Goal: Task Accomplishment & Management: Use online tool/utility

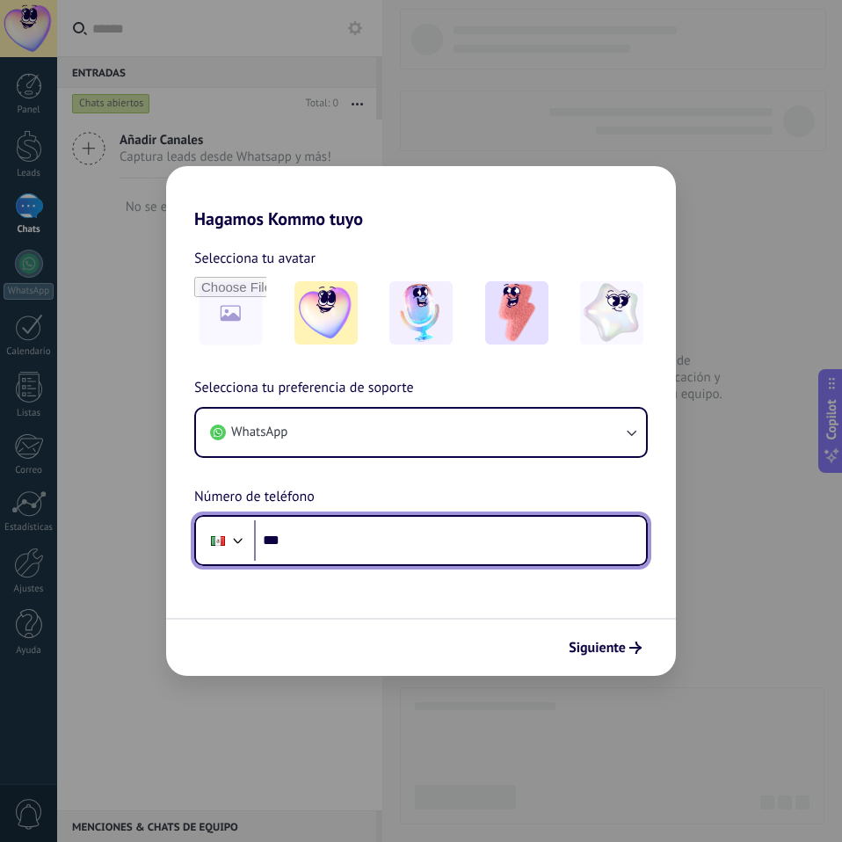
click at [301, 539] on input "***" at bounding box center [450, 540] width 392 height 40
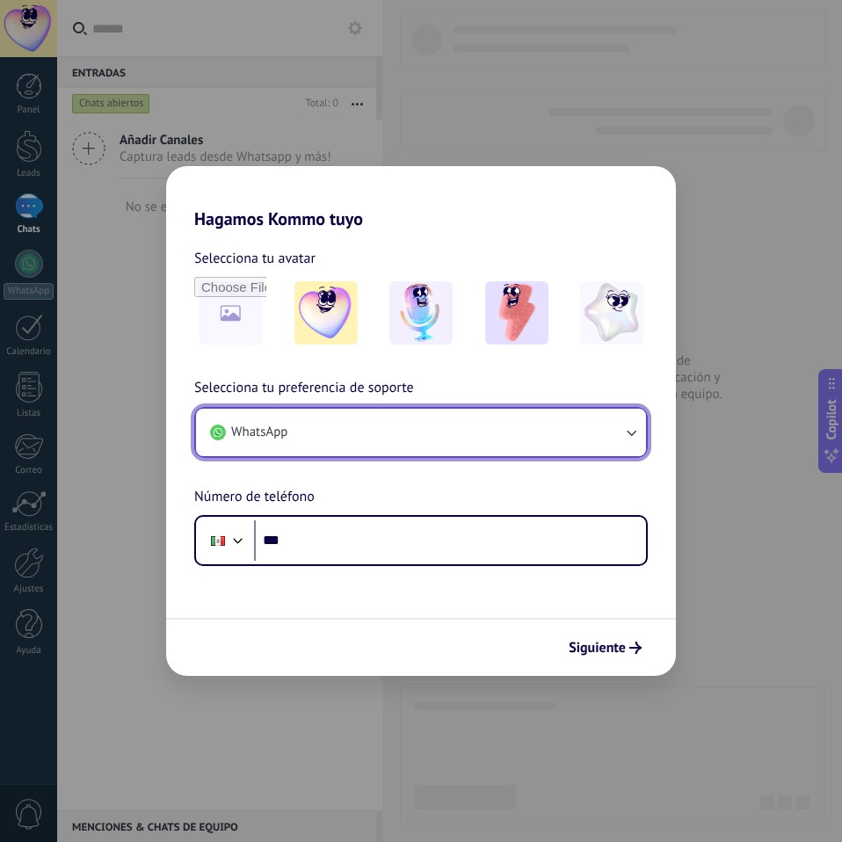
click at [530, 418] on button "WhatsApp" at bounding box center [421, 432] width 450 height 47
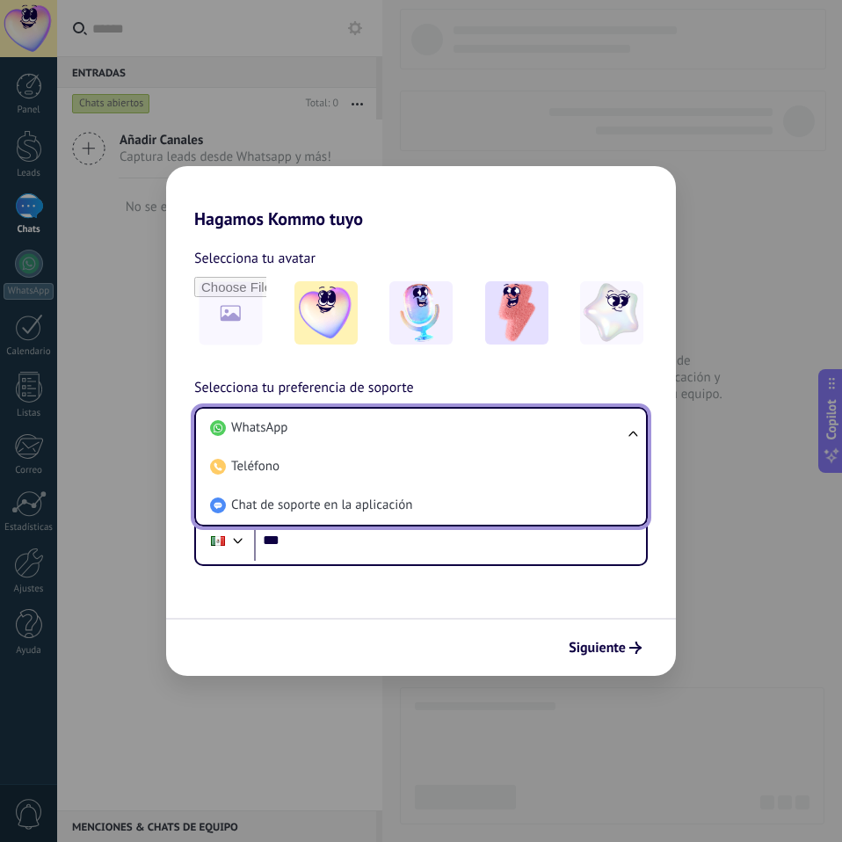
click at [530, 418] on li "WhatsApp" at bounding box center [417, 428] width 429 height 39
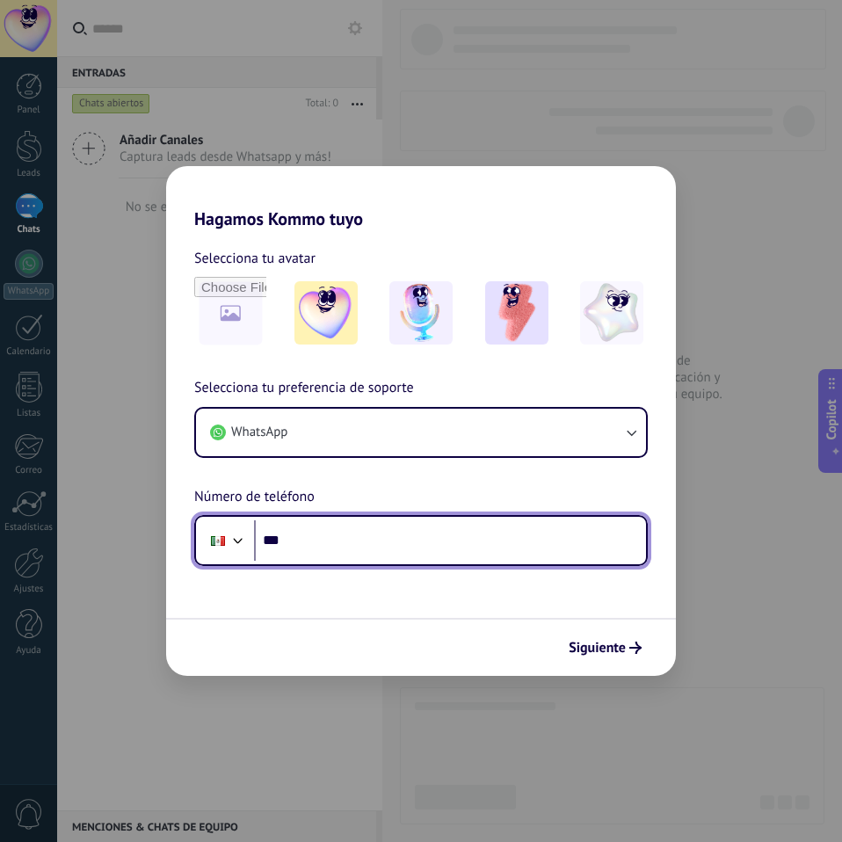
click at [389, 539] on input "***" at bounding box center [450, 540] width 392 height 40
type input "**********"
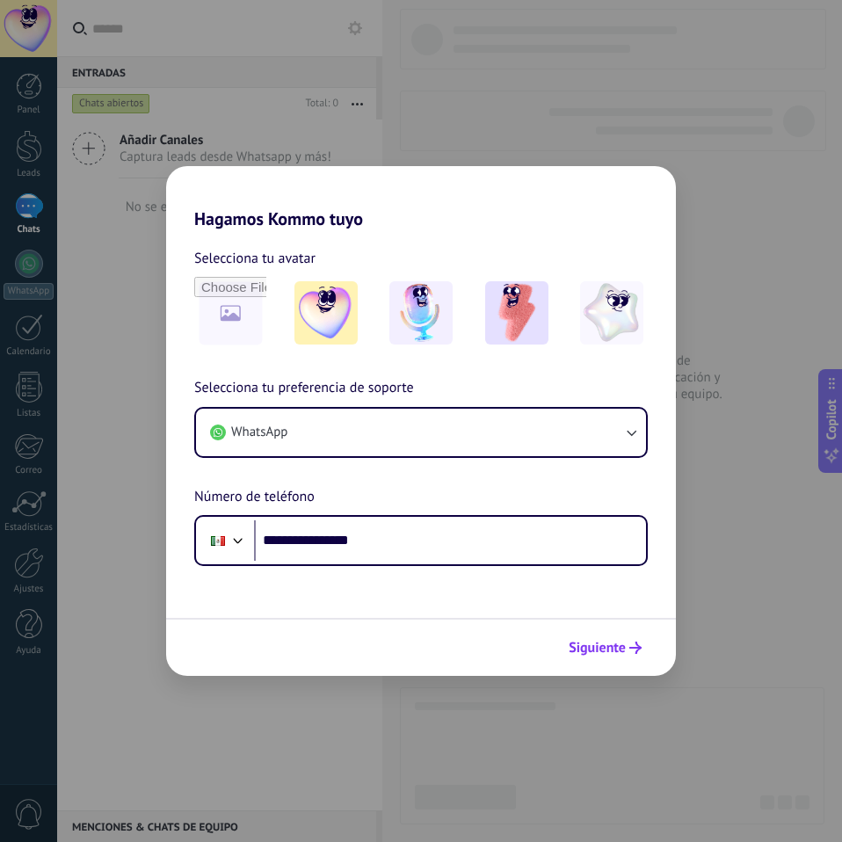
click at [611, 651] on span "Siguiente" at bounding box center [597, 648] width 57 height 12
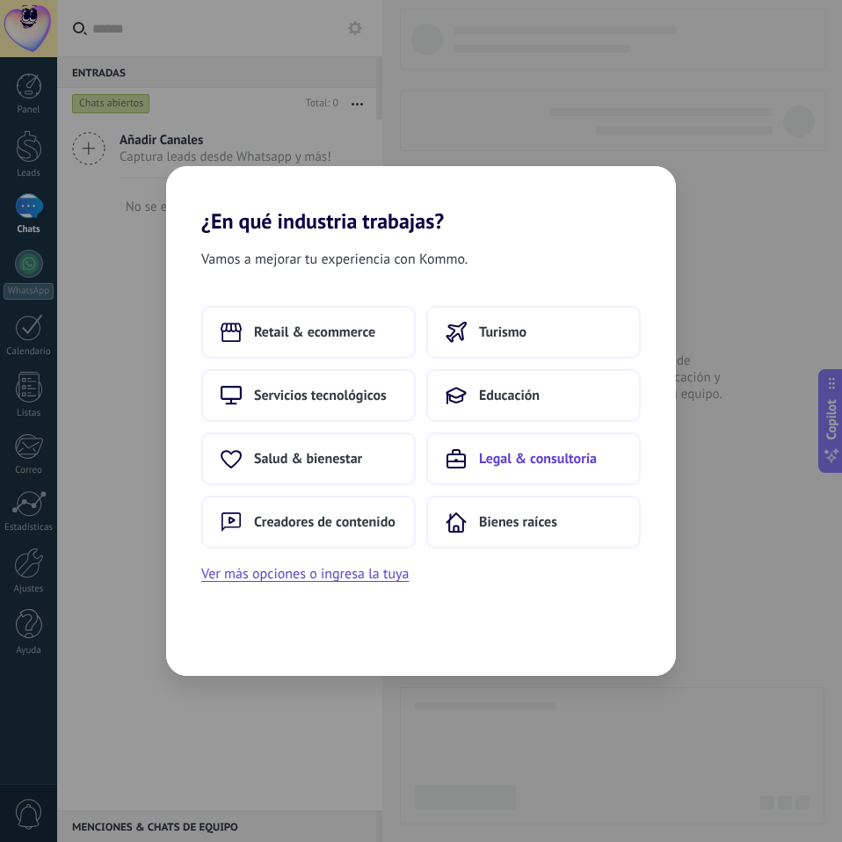
click at [613, 460] on button "Legal & consultoría" at bounding box center [533, 458] width 214 height 53
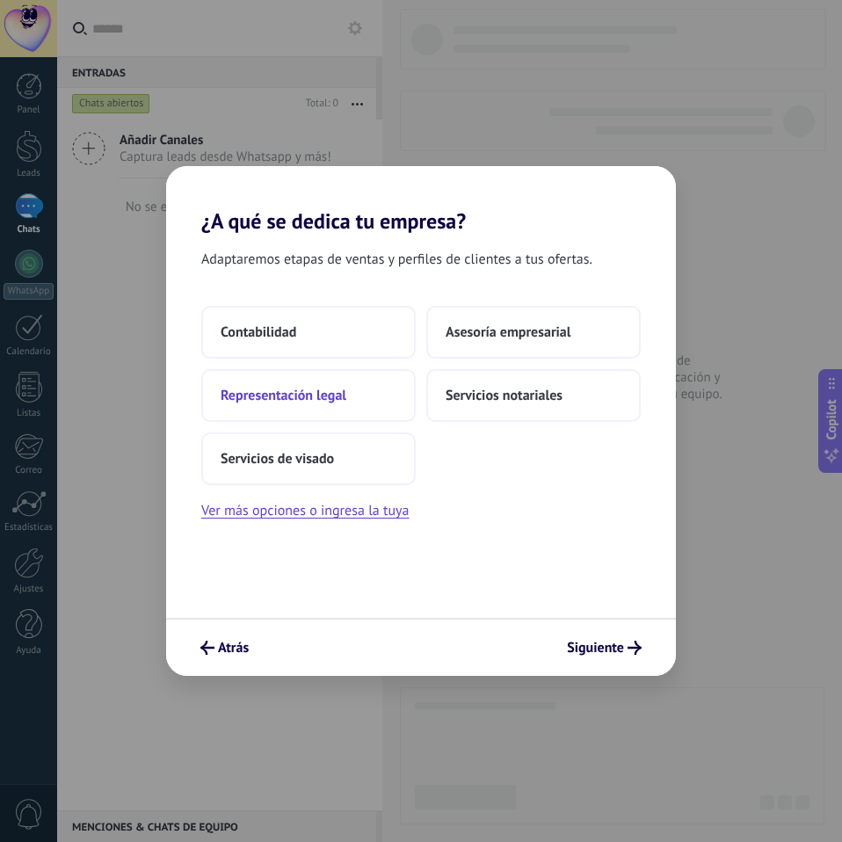
click at [287, 403] on span "Representación legal" at bounding box center [284, 396] width 126 height 18
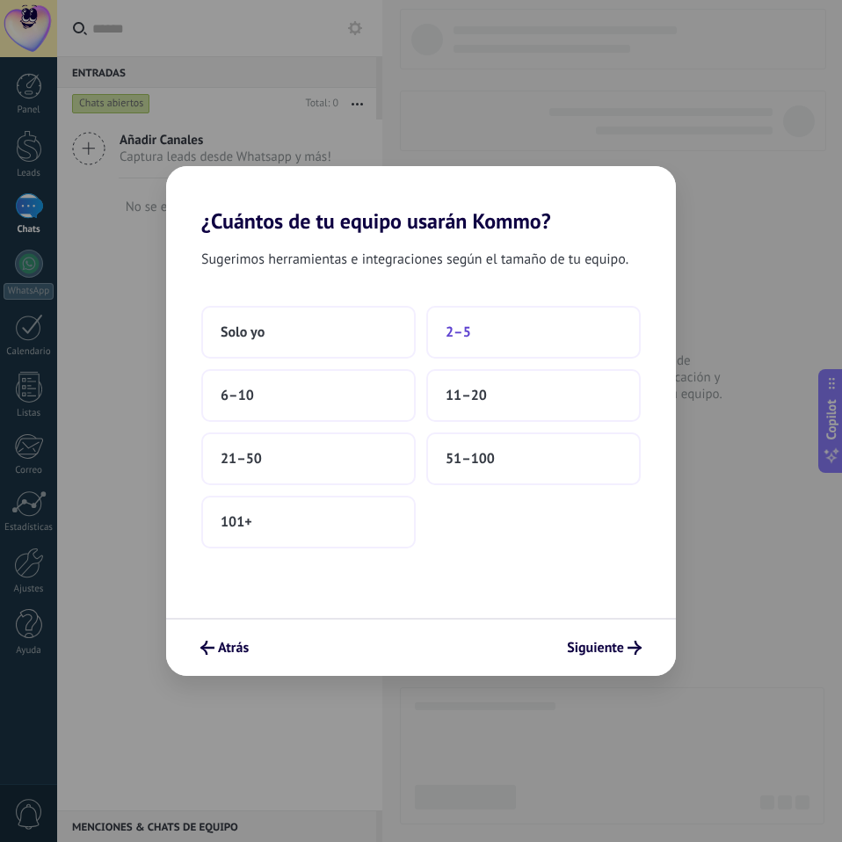
click at [461, 330] on span "2–5" at bounding box center [458, 332] width 25 height 18
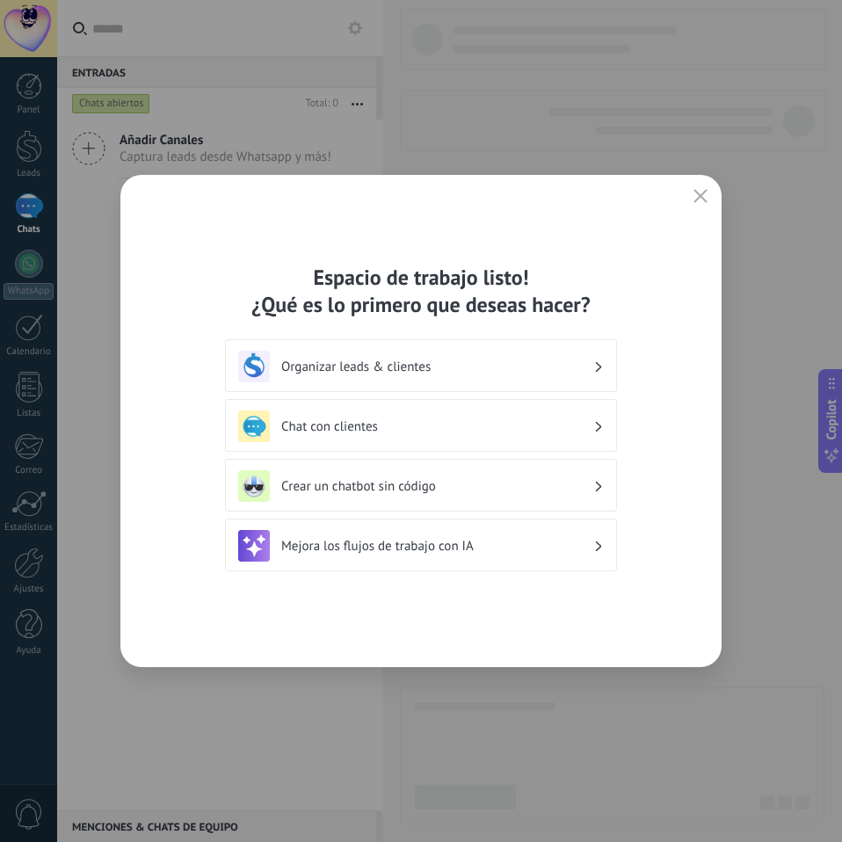
click at [449, 425] on h3 "Chat con clientes" at bounding box center [437, 426] width 312 height 17
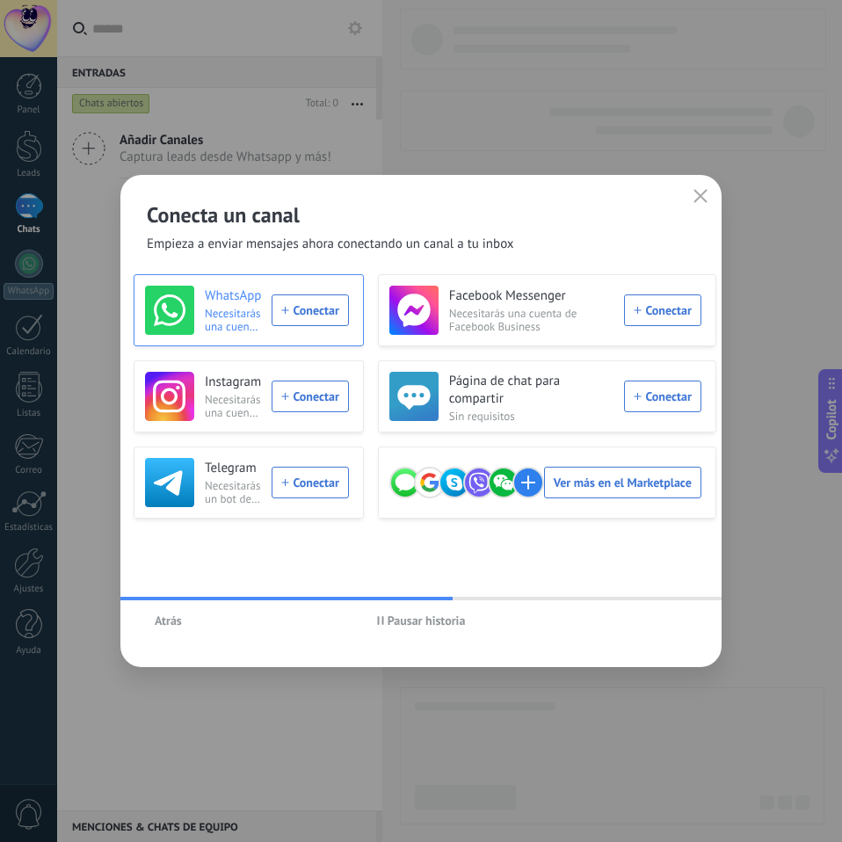
click at [301, 315] on div "WhatsApp Necesitarás una cuenta de WhatsApp Conectar" at bounding box center [247, 310] width 204 height 49
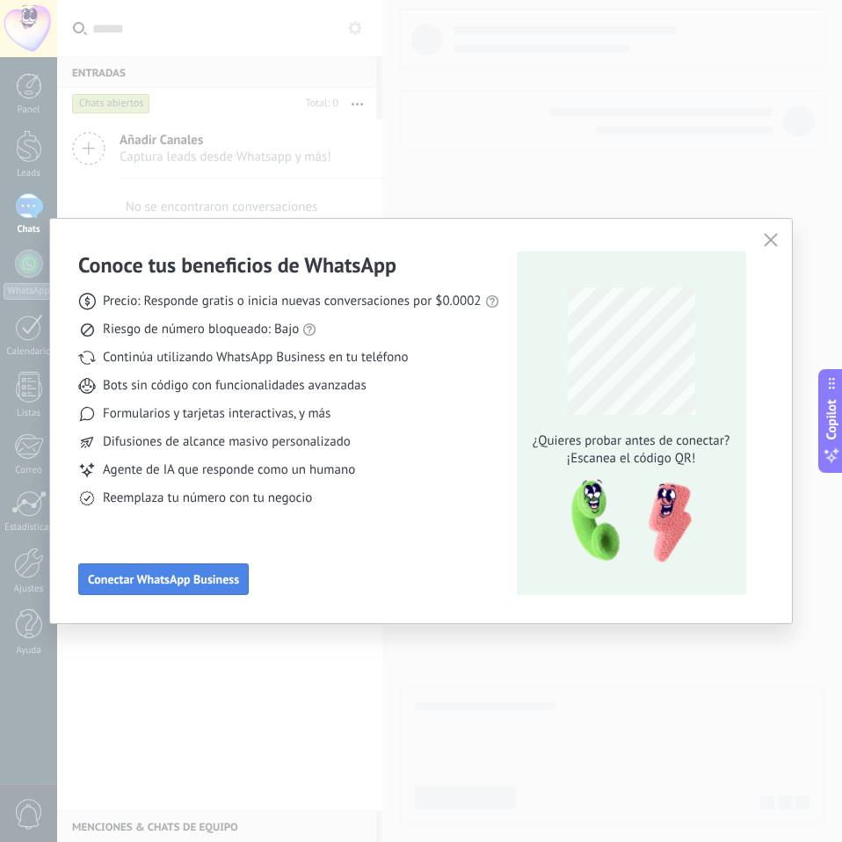
click at [150, 582] on span "Conectar WhatsApp Business" at bounding box center [163, 579] width 151 height 12
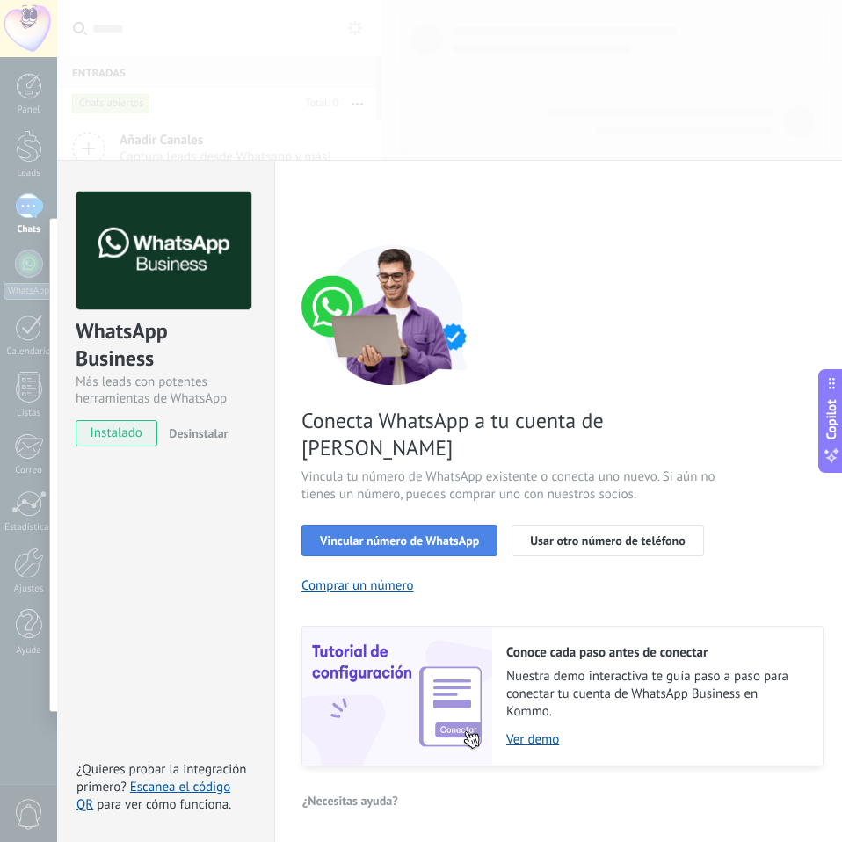
click at [434, 534] on span "Vincular número de WhatsApp" at bounding box center [399, 540] width 159 height 12
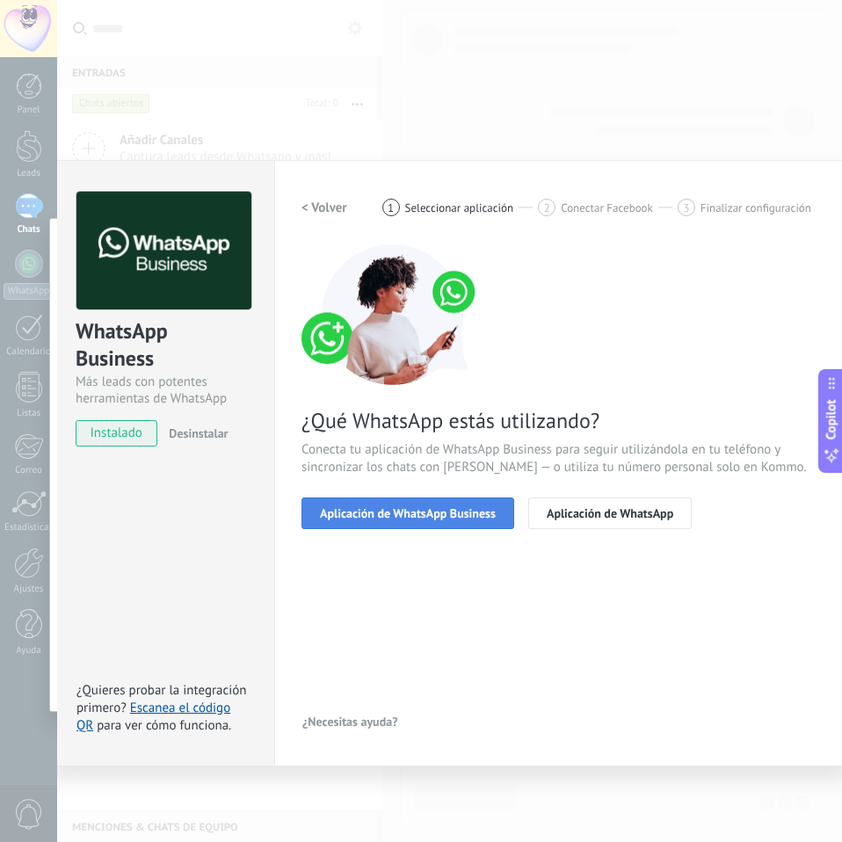
click at [461, 515] on span "Aplicación de WhatsApp Business" at bounding box center [408, 513] width 176 height 12
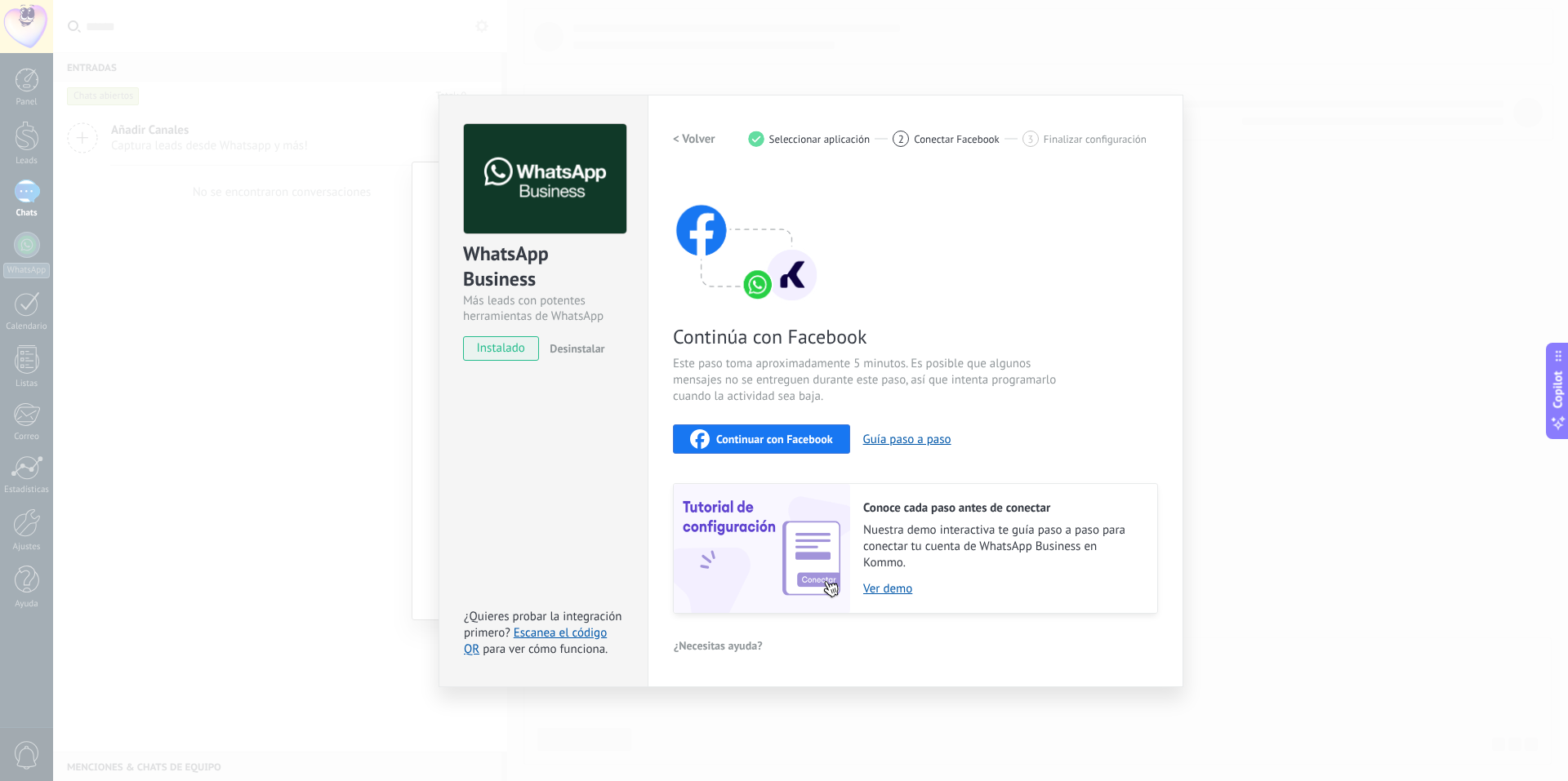
click at [781, 403] on span "Este paso toma aproximadamente 5 minutos. Es posible que algunos mensajes no se…" at bounding box center [867, 380] width 388 height 49
click at [678, 138] on h2 "< Volver" at bounding box center [694, 139] width 43 height 16
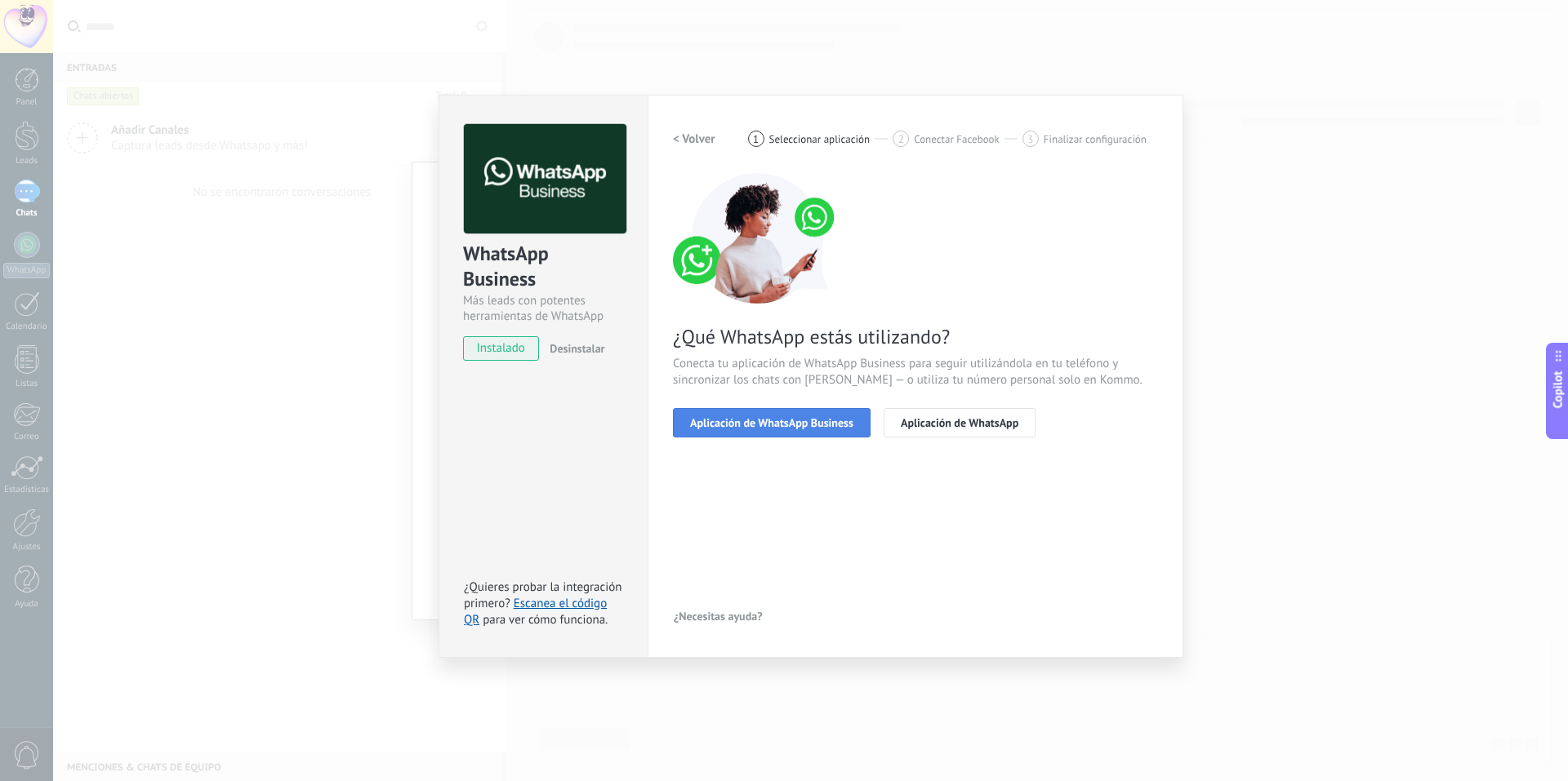
click at [781, 426] on span "Aplicación de WhatsApp Business" at bounding box center [772, 423] width 163 height 11
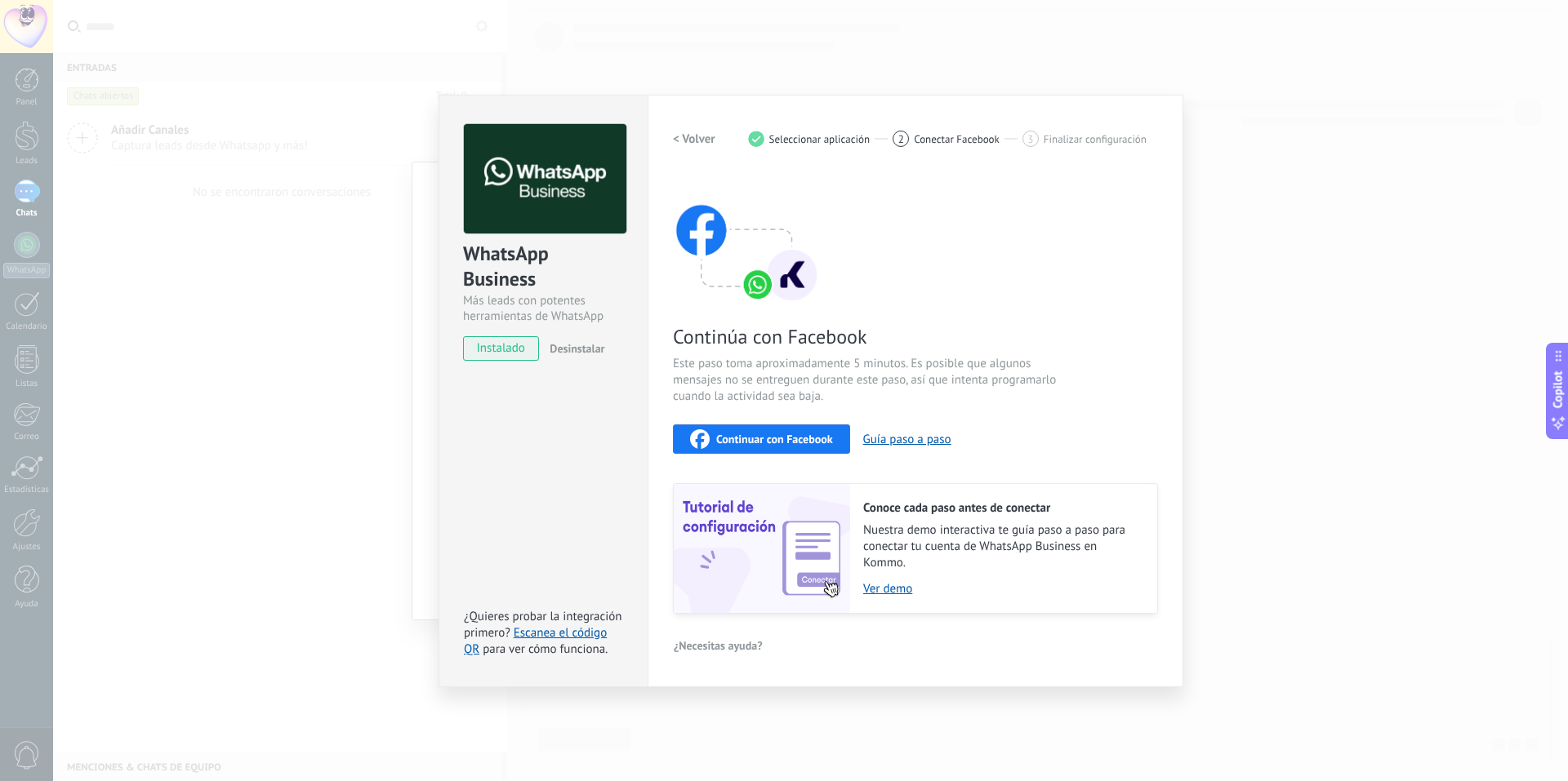
click at [523, 361] on div "WhatsApp Business Más leads con potentes herramientas de WhatsApp instalado Des…" at bounding box center [543, 235] width 208 height 279
click at [516, 342] on span "instalado" at bounding box center [501, 348] width 74 height 24
click at [781, 215] on div "Continúa con Facebook Este paso toma aproximadamente 5 minutos. Es posible que …" at bounding box center [915, 393] width 485 height 441
click at [781, 443] on button "Guía paso a paso" at bounding box center [907, 439] width 88 height 16
click at [781, 137] on span "Finalizar configuración" at bounding box center [1094, 138] width 103 height 12
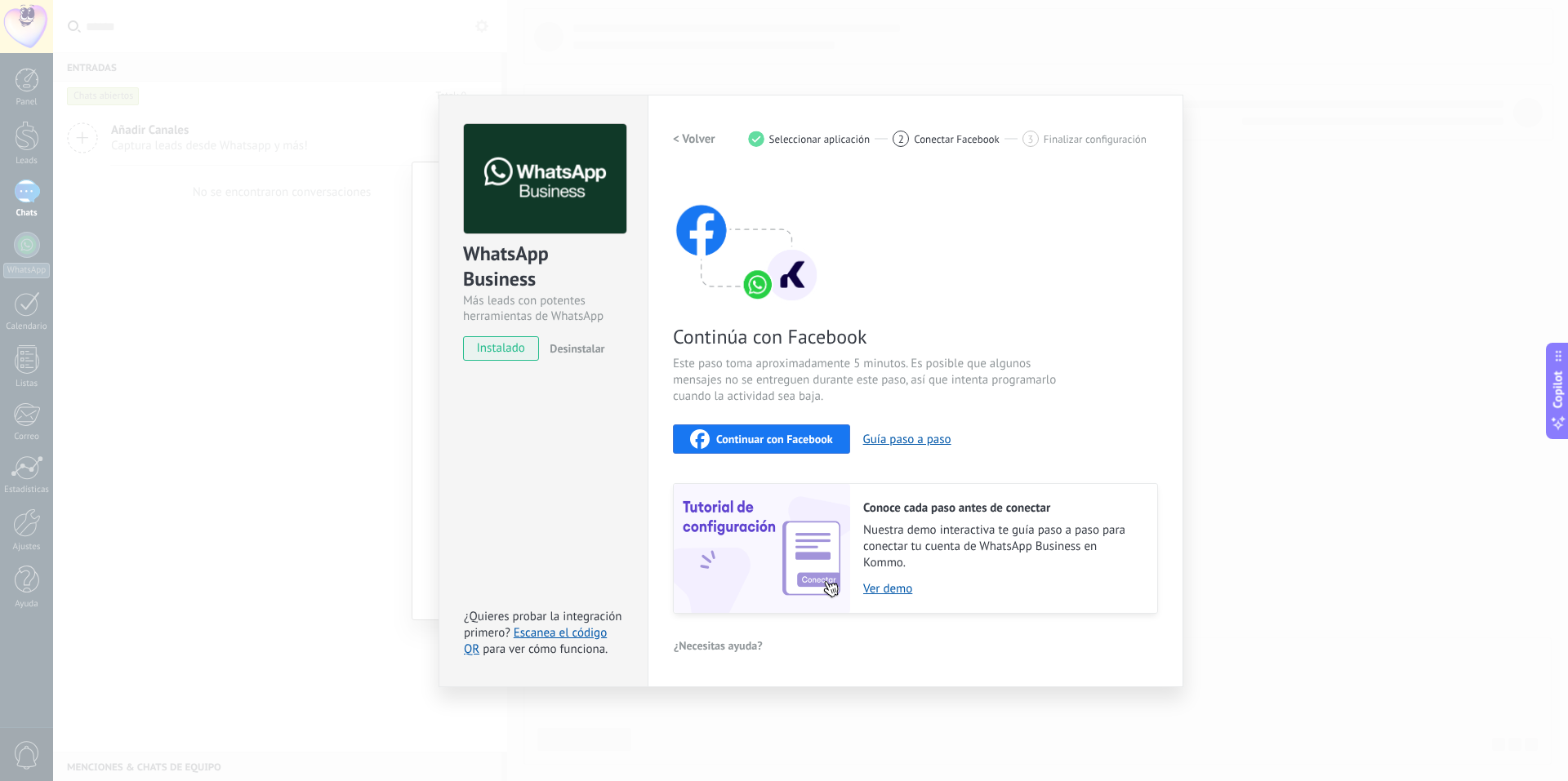
click at [781, 249] on div "Continúa con Facebook Este paso toma aproximadamente 5 minutos. Es posible que …" at bounding box center [915, 393] width 485 height 441
click at [781, 183] on div "Continúa con Facebook Este paso toma aproximadamente 5 minutos. Es posible que …" at bounding box center [915, 393] width 485 height 441
click at [781, 159] on div "WhatsApp Business Más leads con potentes herramientas de WhatsApp instalado Des…" at bounding box center [810, 390] width 1515 height 781
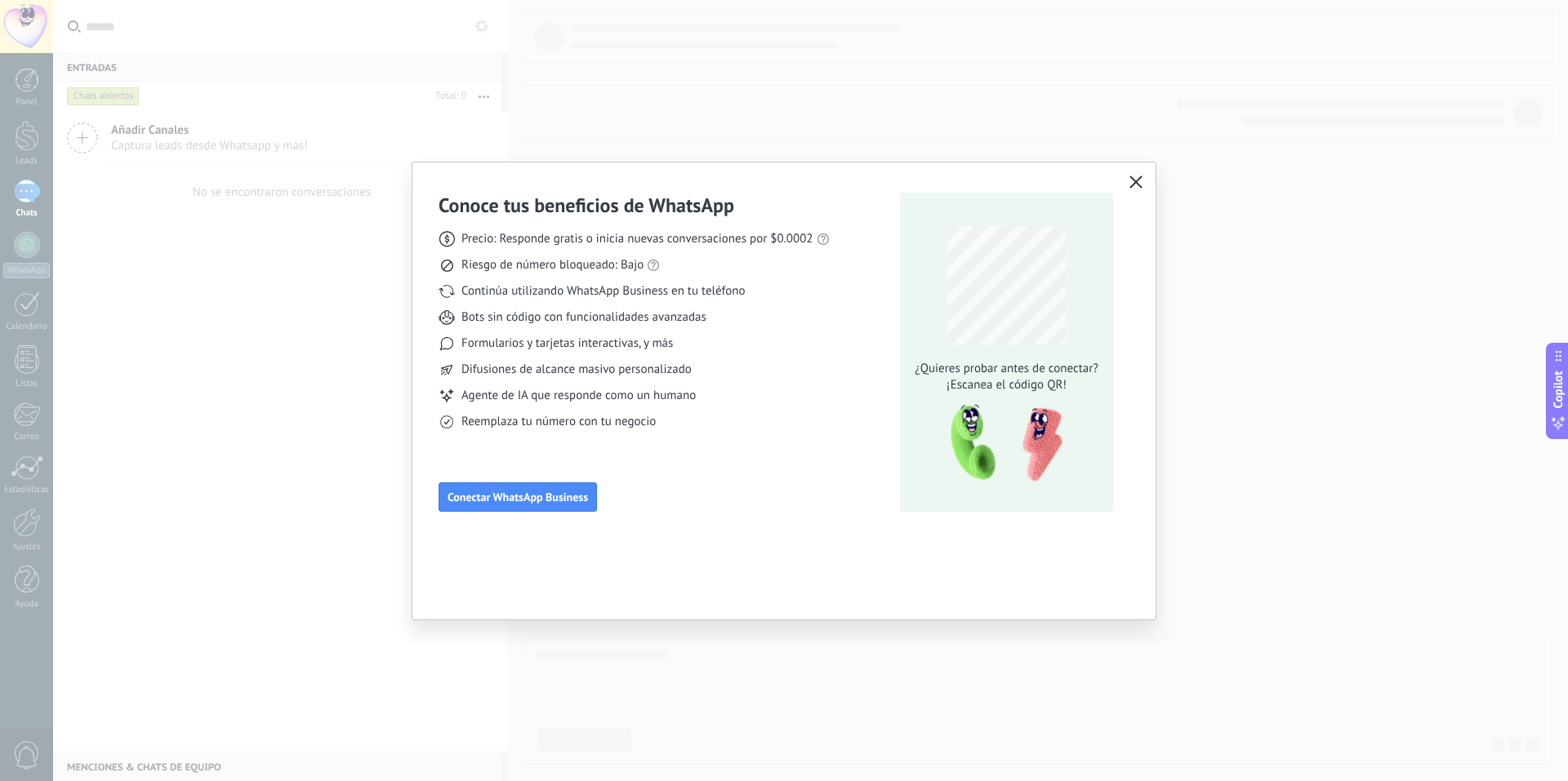
click at [781, 405] on div "Conoce tus beneficios de WhatsApp Precio: Responde gratis o inicia nuevas conve…" at bounding box center [784, 390] width 1568 height 781
click at [781, 180] on icon "button" at bounding box center [1136, 182] width 13 height 13
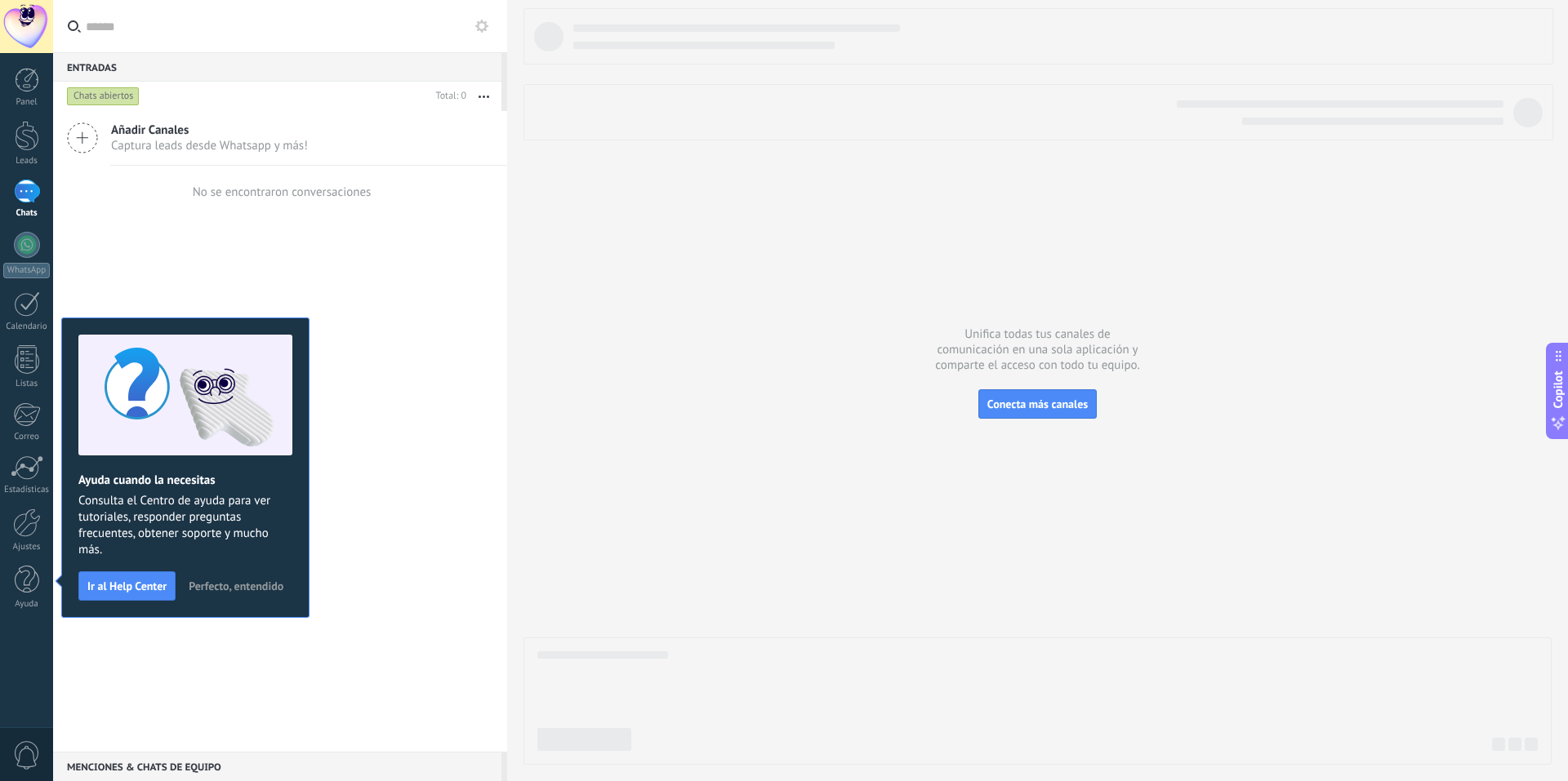
click at [781, 463] on div at bounding box center [1037, 386] width 1028 height 757
click at [252, 256] on div "Añadir Canales Captura leads desde Whatsapp y más! No se encontraron conversaci…" at bounding box center [280, 432] width 454 height 641
click at [23, 228] on div "Panel Leads Chats WhatsApp Clientes" at bounding box center [26, 346] width 53 height 558
click at [27, 193] on div at bounding box center [27, 190] width 26 height 23
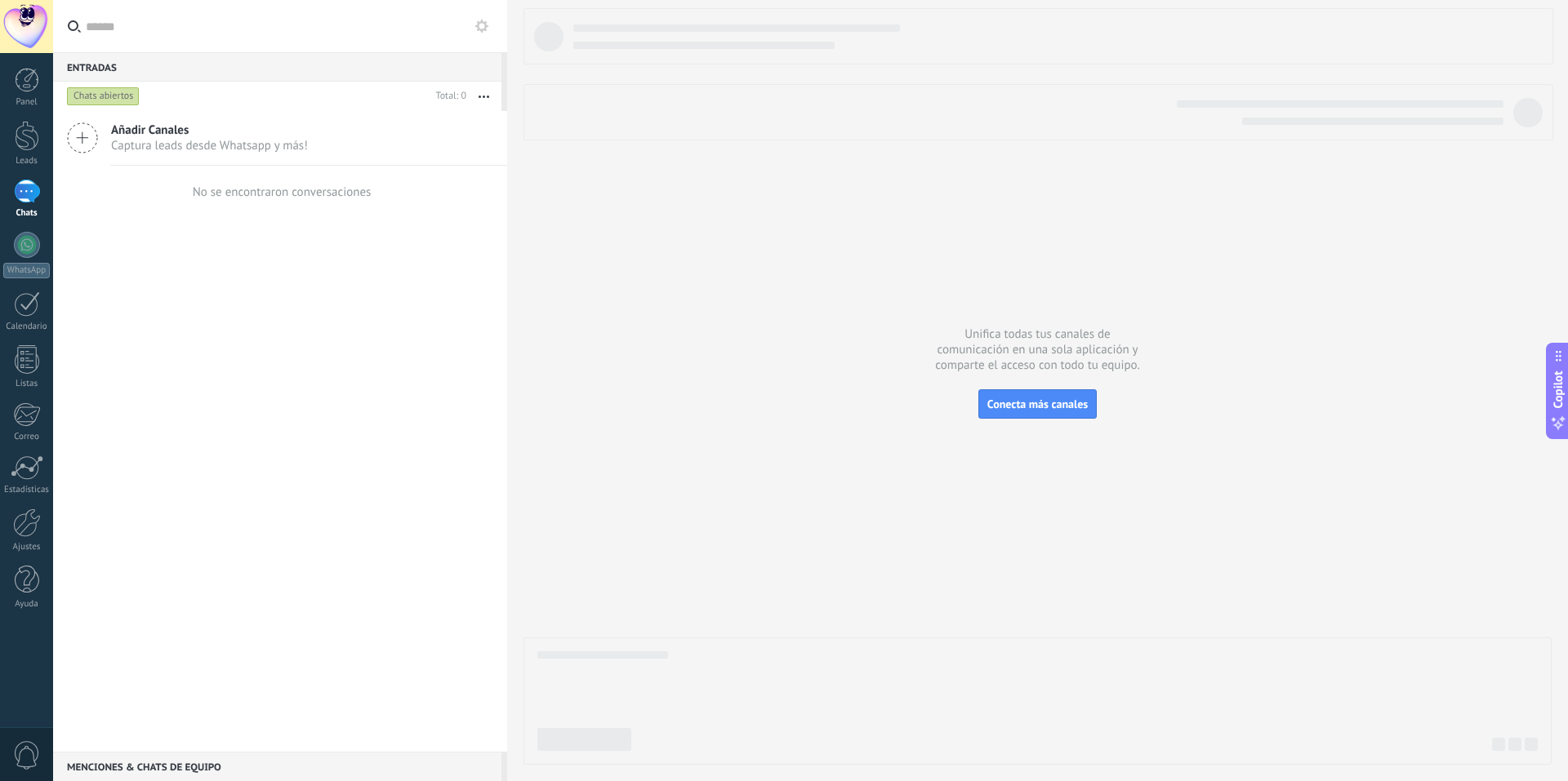
click at [95, 98] on div "Chats abiertos" at bounding box center [103, 96] width 72 height 20
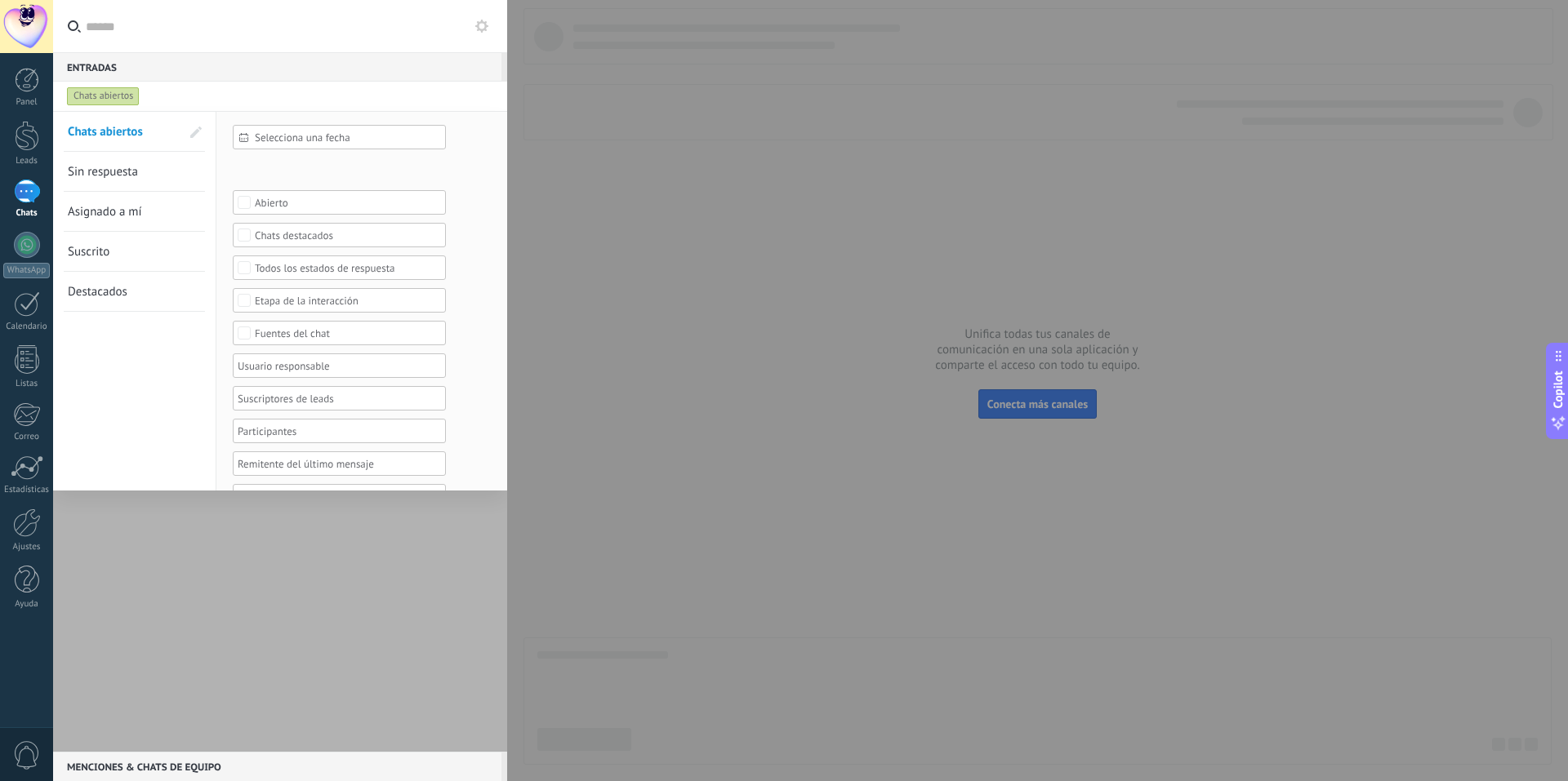
click at [111, 133] on span "Chats abiertos" at bounding box center [105, 132] width 75 height 16
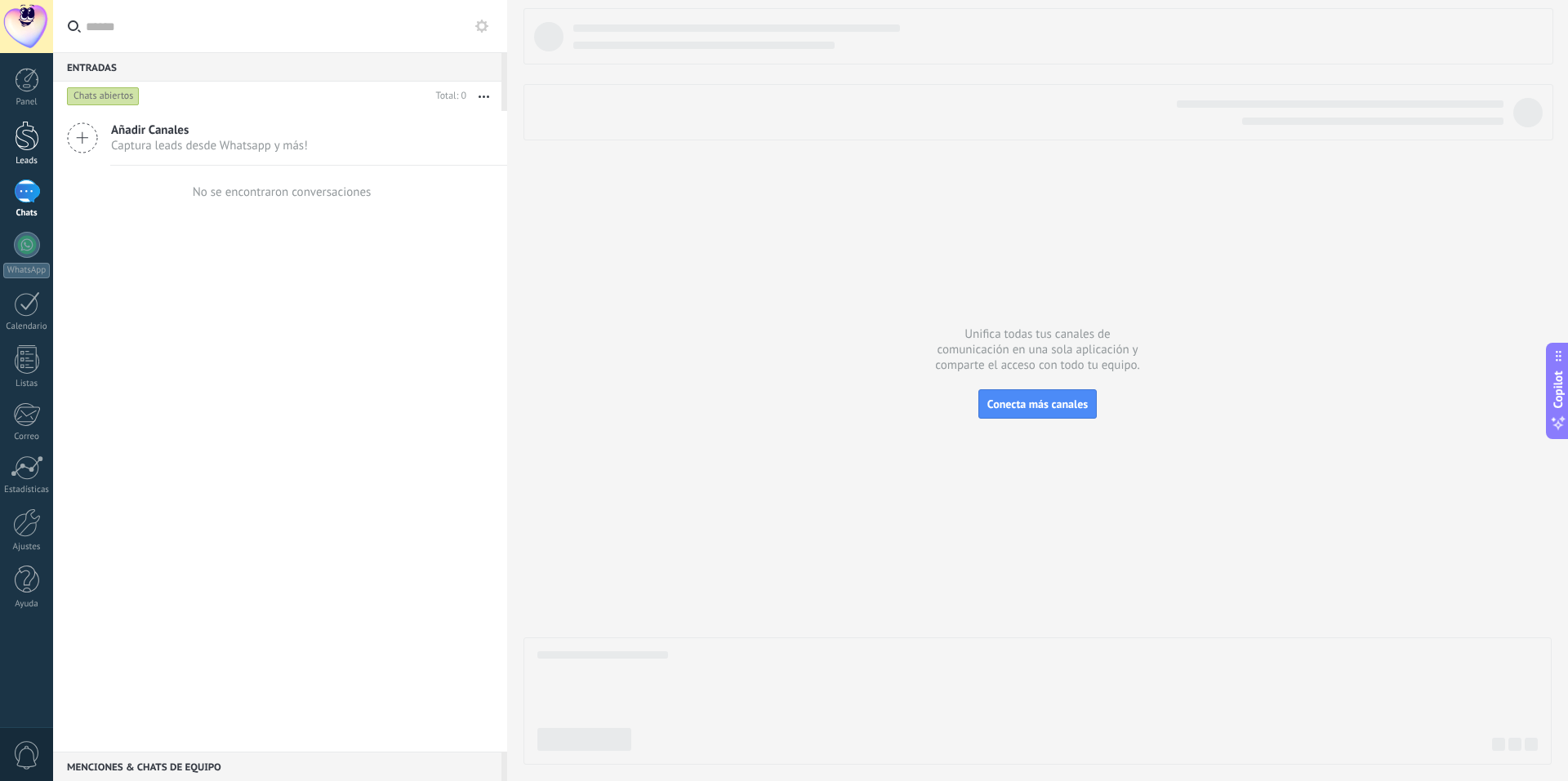
click at [28, 139] on div at bounding box center [27, 136] width 24 height 31
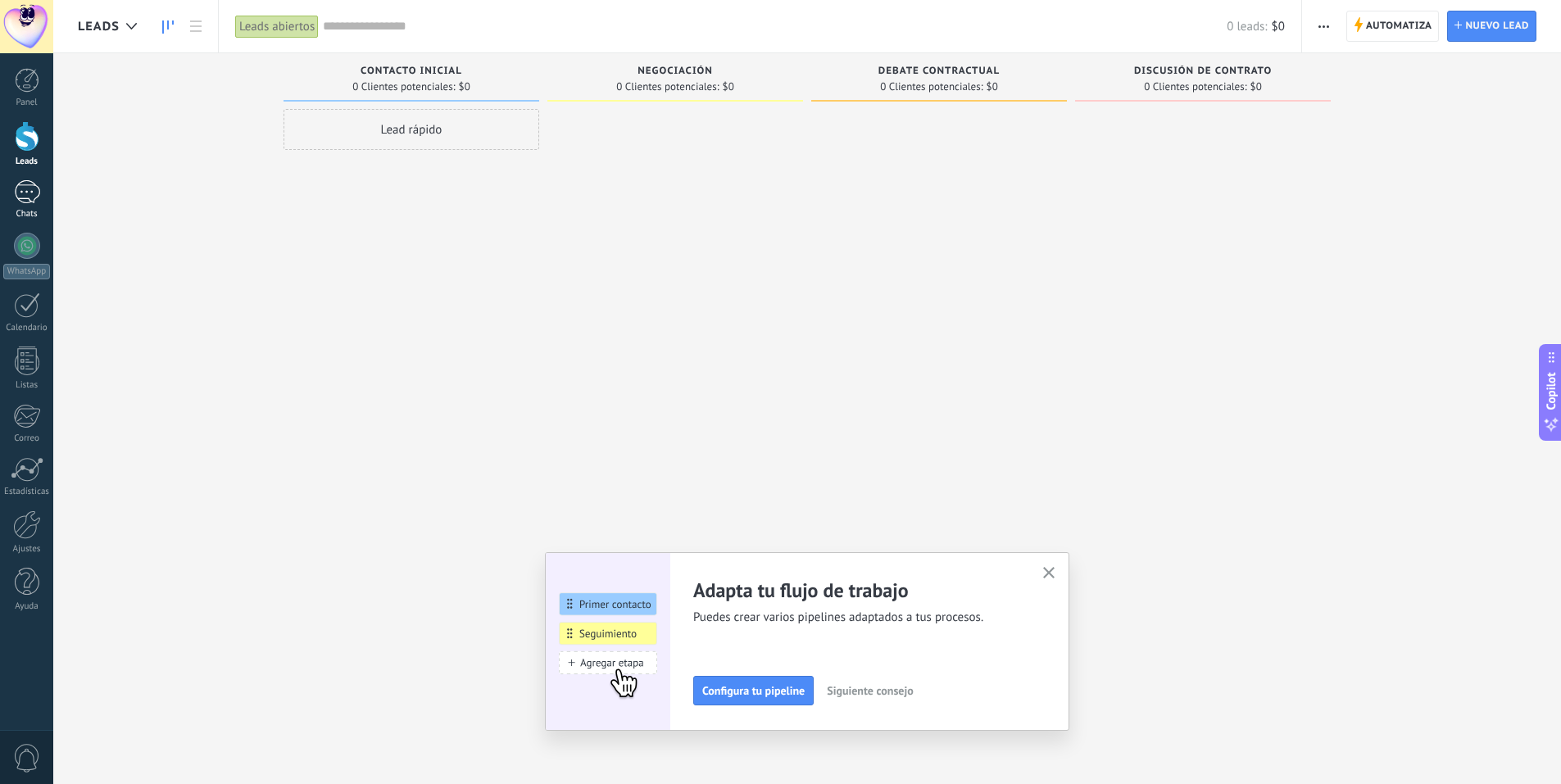
click at [28, 189] on div at bounding box center [27, 191] width 26 height 23
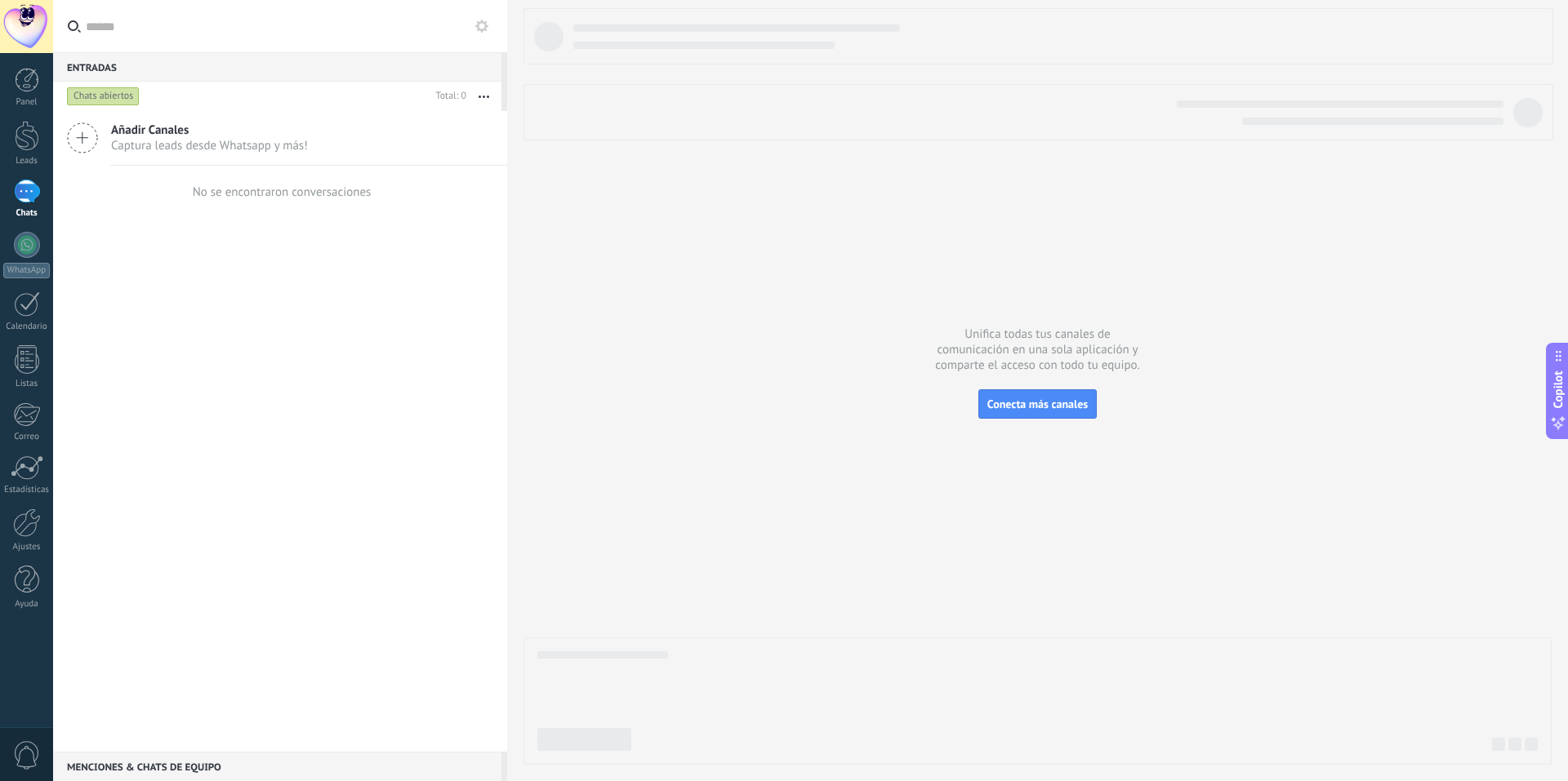
click at [127, 98] on div "Chats abiertos" at bounding box center [103, 96] width 72 height 20
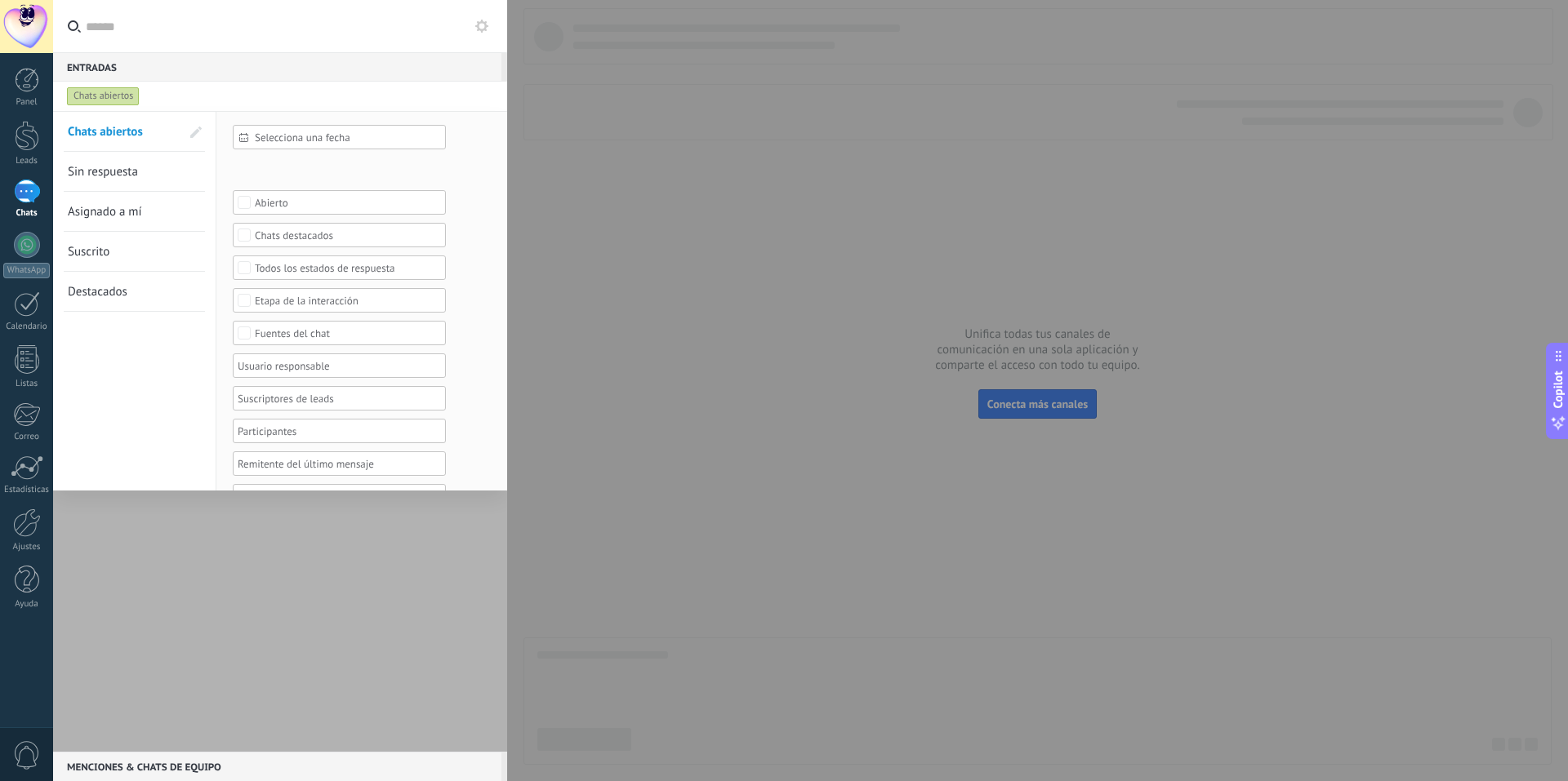
click at [127, 176] on span "Sin respuesta" at bounding box center [103, 172] width 71 height 16
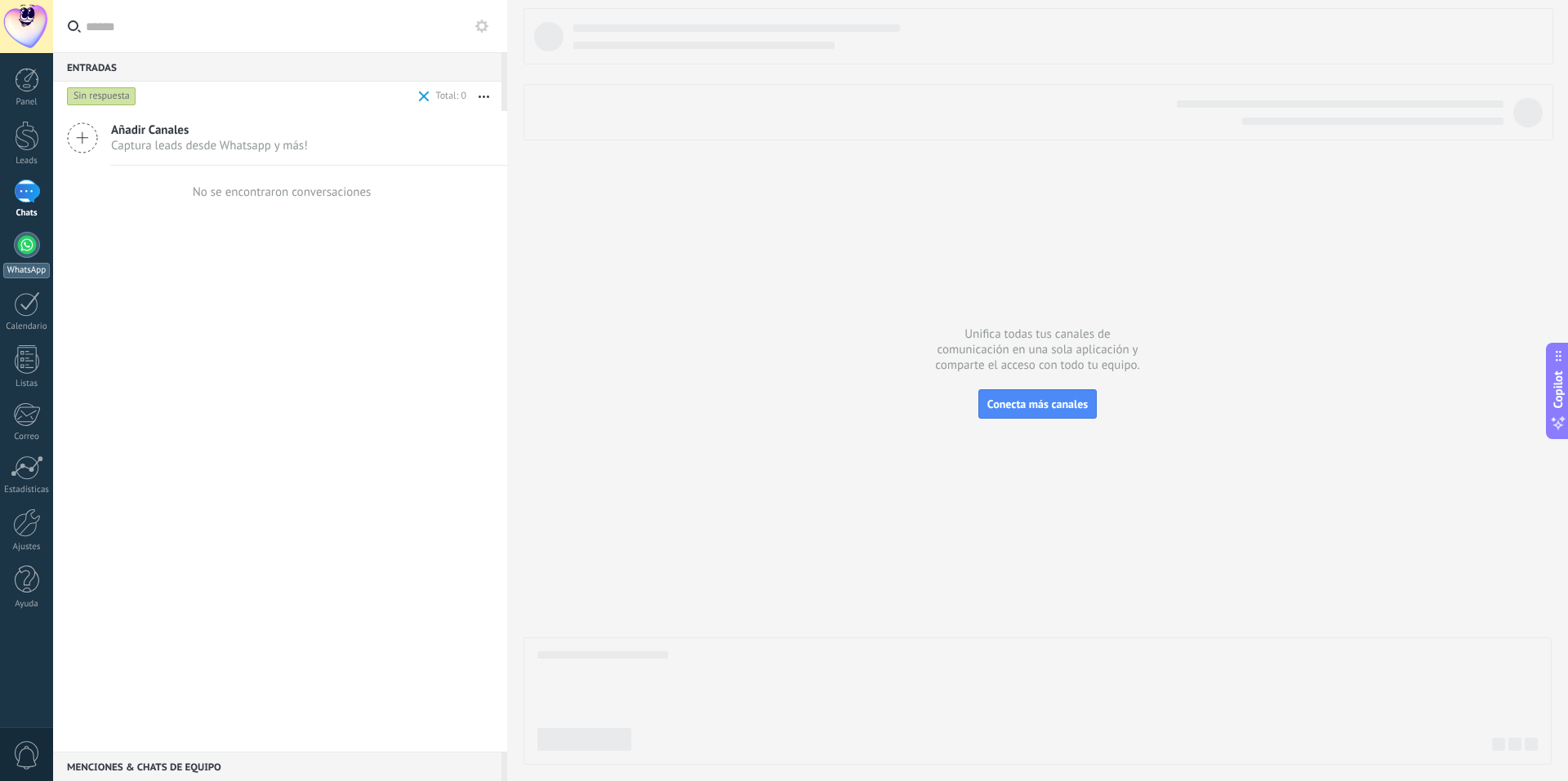
click at [30, 251] on div at bounding box center [27, 245] width 26 height 26
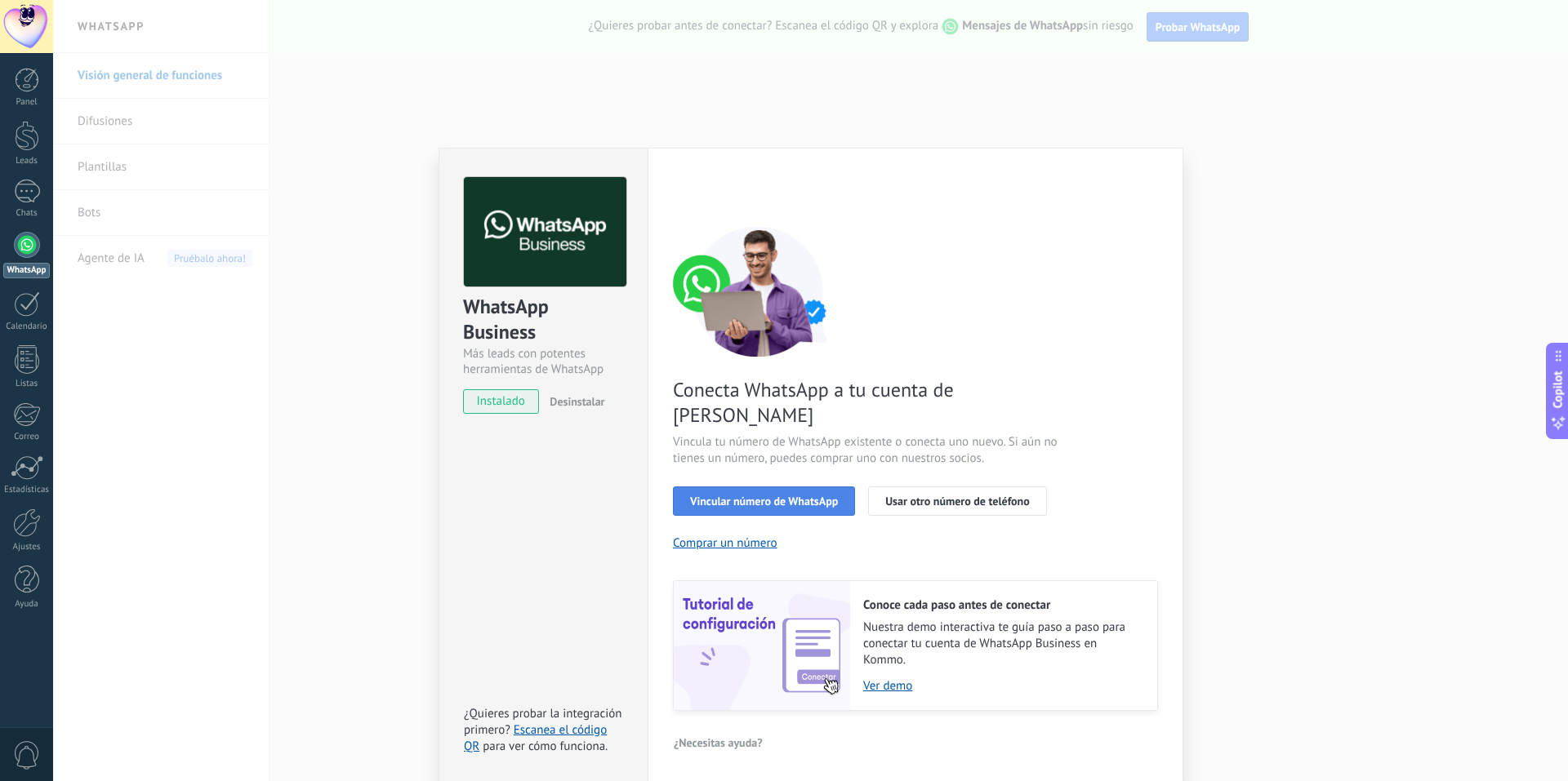
click at [781, 496] on span "Vincular número de WhatsApp" at bounding box center [764, 501] width 148 height 11
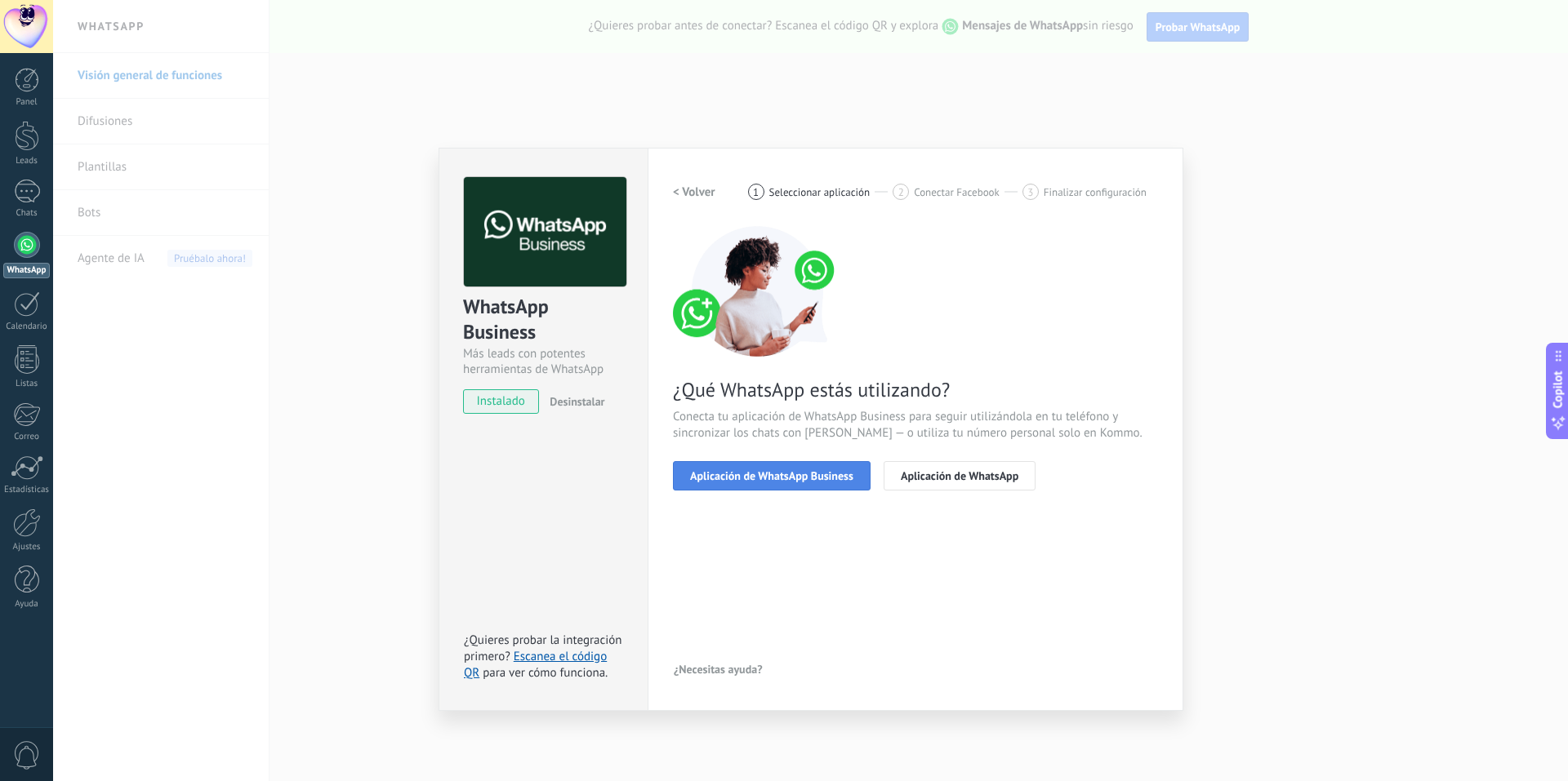
click at [781, 475] on span "Aplicación de WhatsApp Business" at bounding box center [772, 475] width 163 height 11
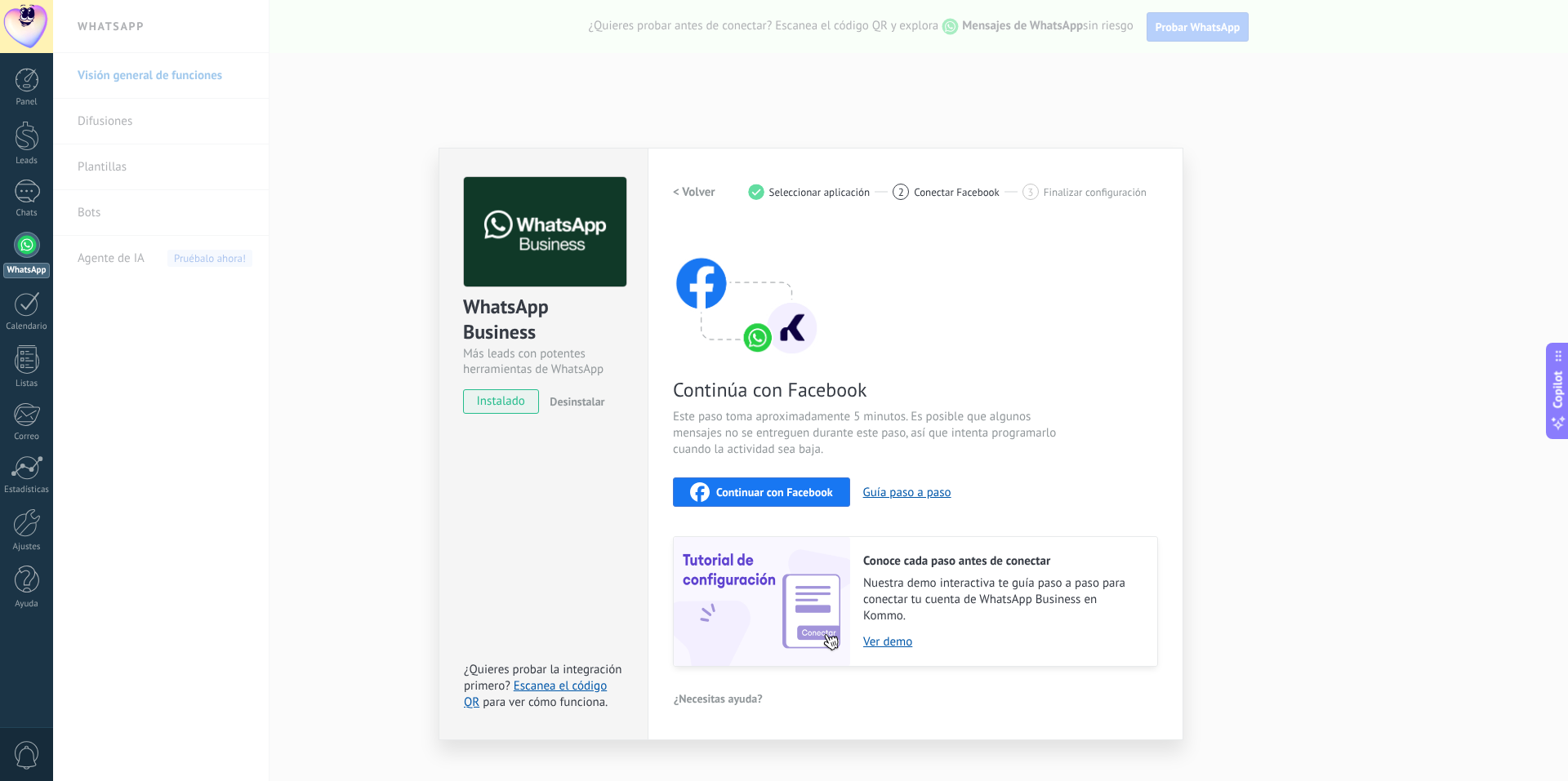
click at [564, 397] on span "Desinstalar" at bounding box center [577, 402] width 55 height 15
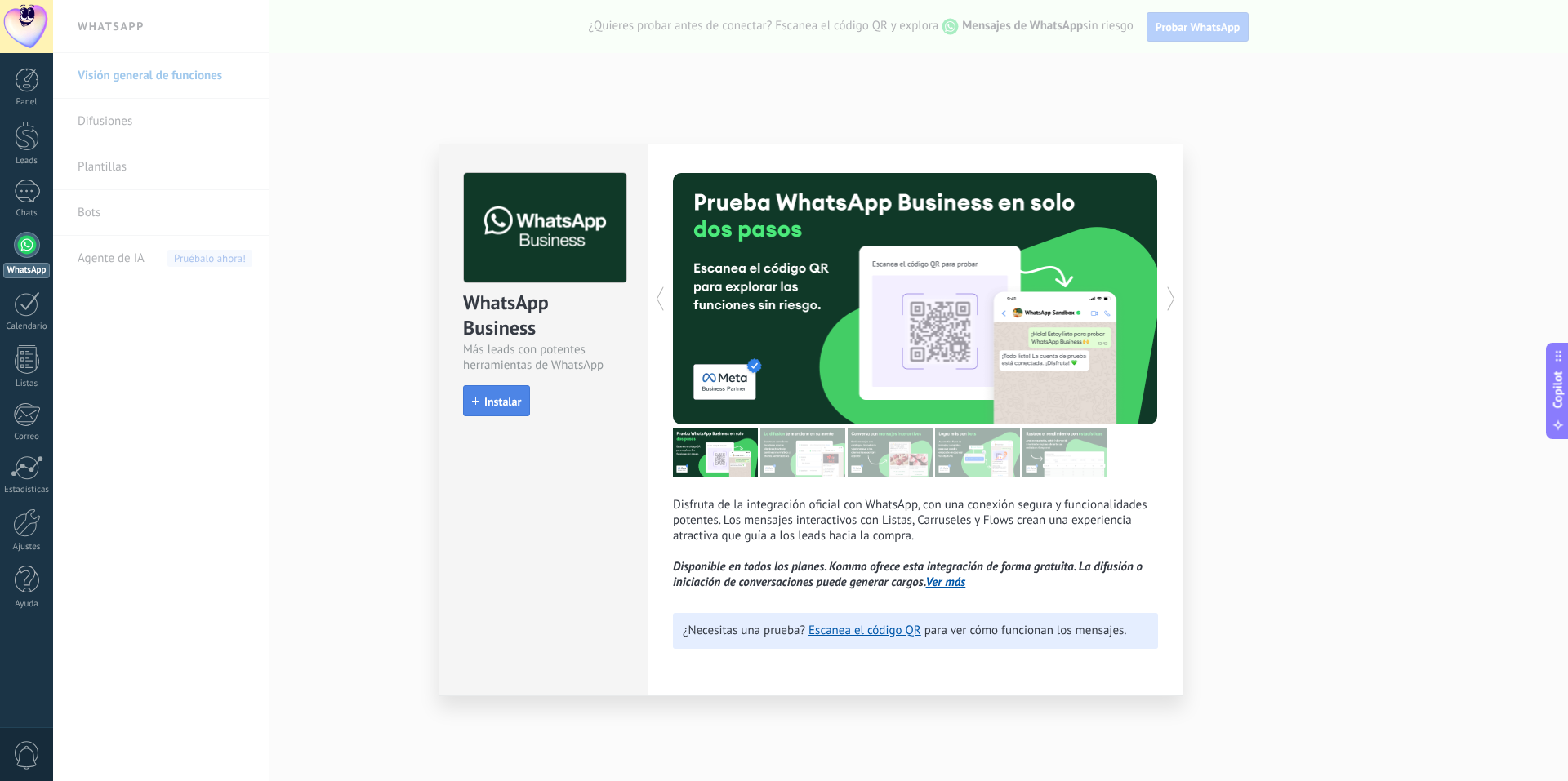
click at [501, 409] on button "Instalar" at bounding box center [496, 400] width 67 height 31
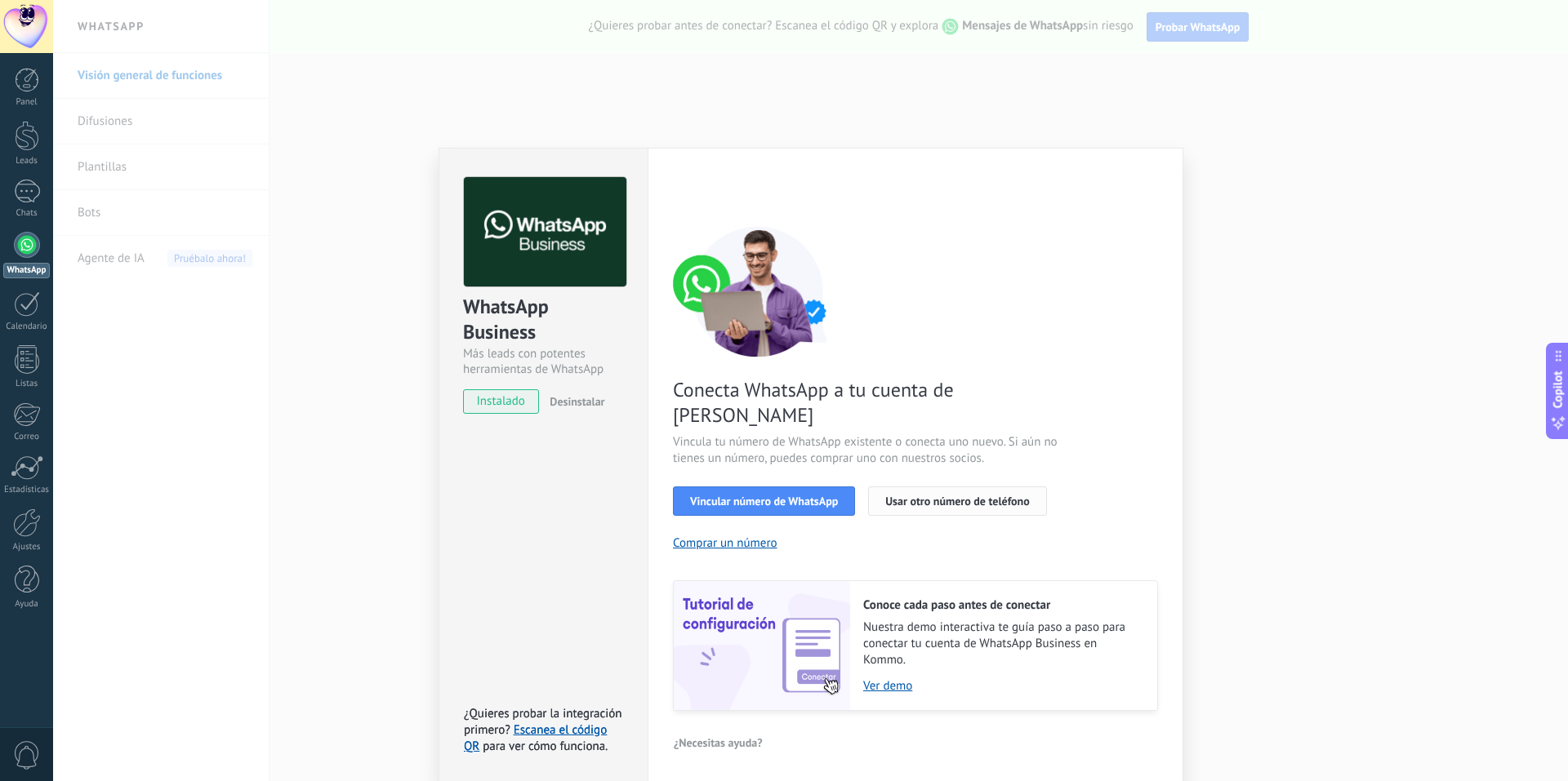
click at [781, 496] on span "Usar otro número de teléfono" at bounding box center [957, 501] width 144 height 11
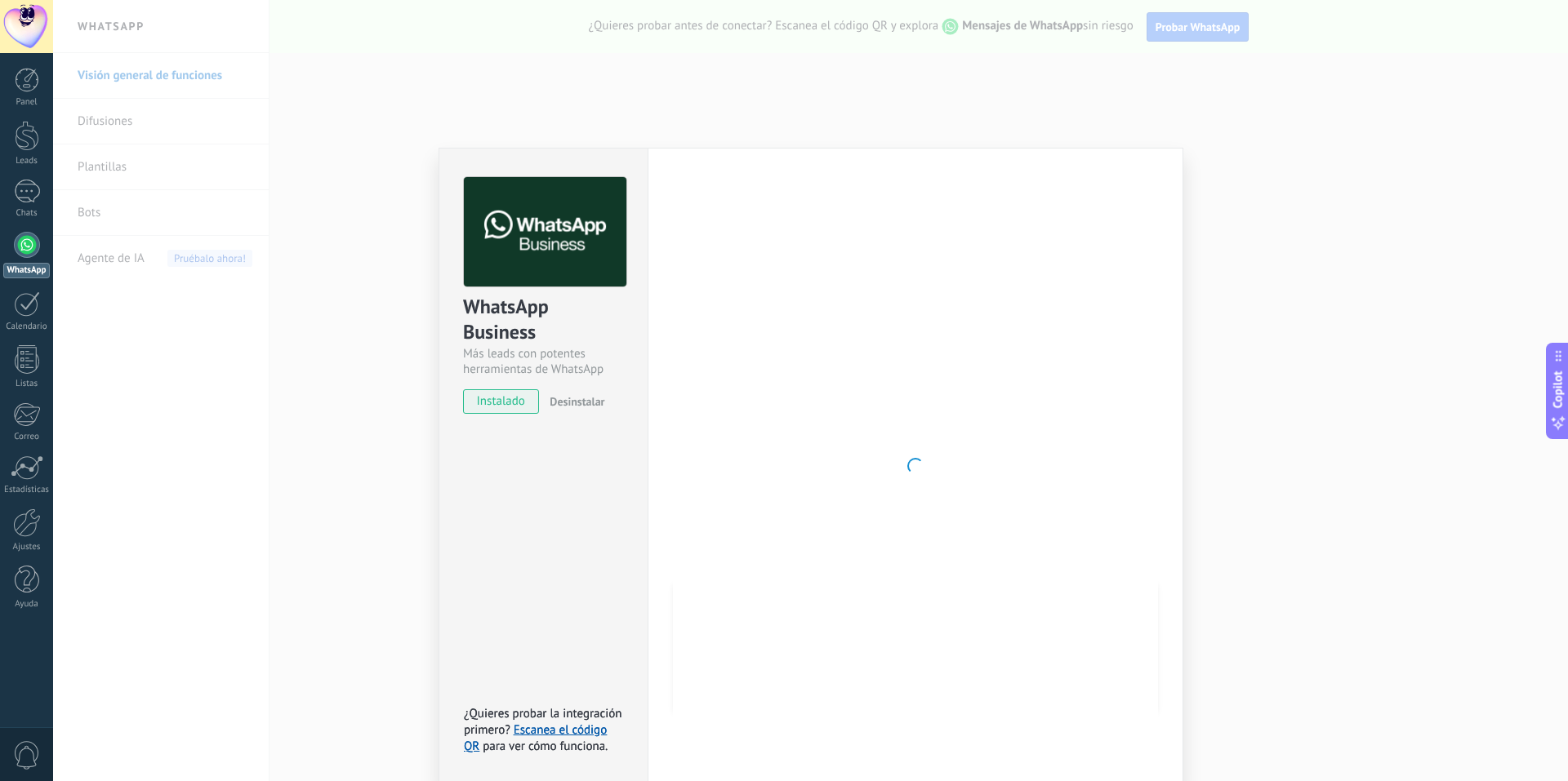
drag, startPoint x: 990, startPoint y: 408, endPoint x: 1029, endPoint y: 339, distance: 79.3
click at [781, 408] on div at bounding box center [915, 466] width 485 height 578
click at [781, 343] on div "WhatsApp Business Más leads con potentes herramientas de WhatsApp instalado Des…" at bounding box center [810, 390] width 1515 height 781
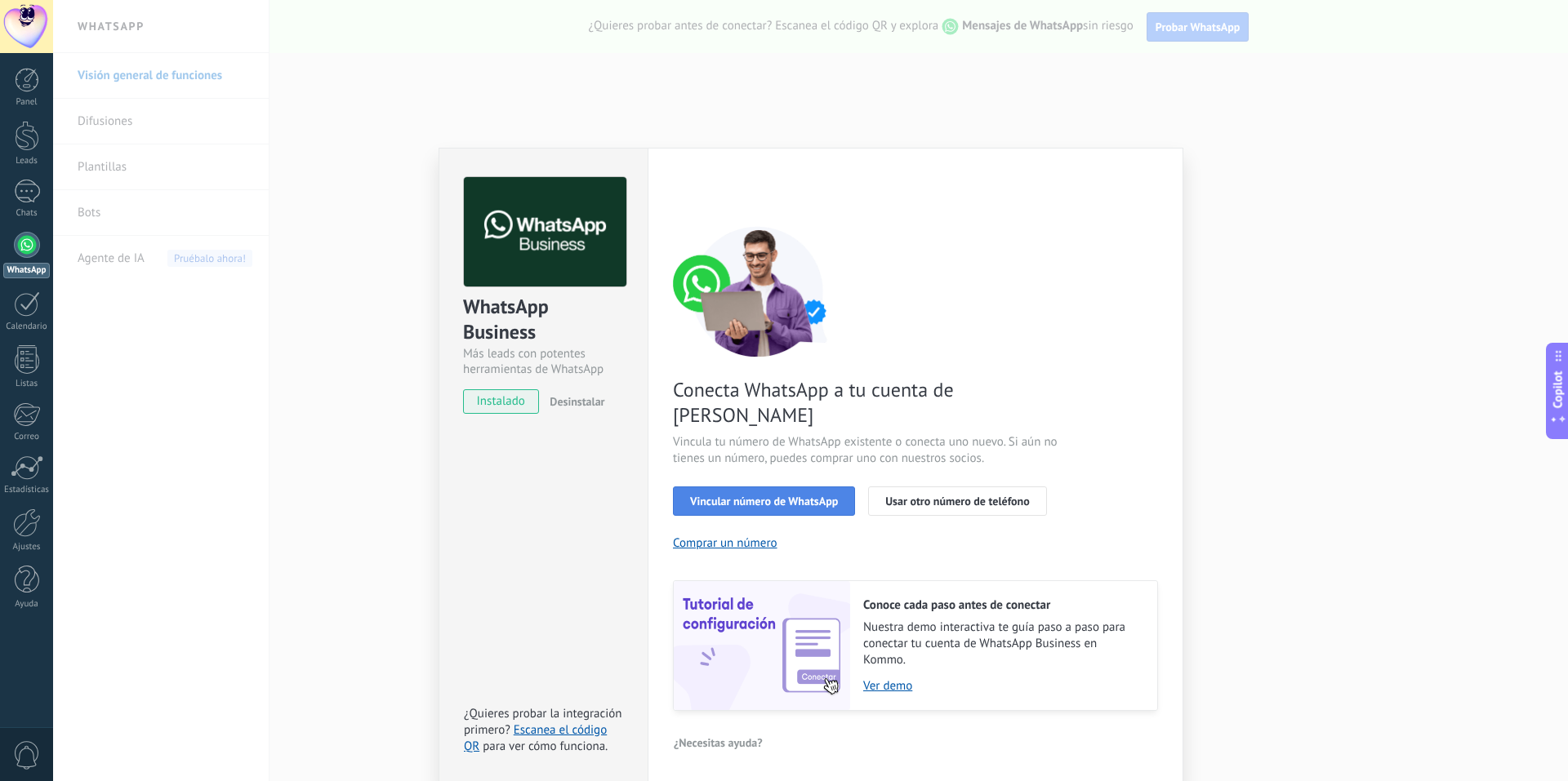
click at [753, 496] on span "Vincular número de WhatsApp" at bounding box center [764, 501] width 148 height 11
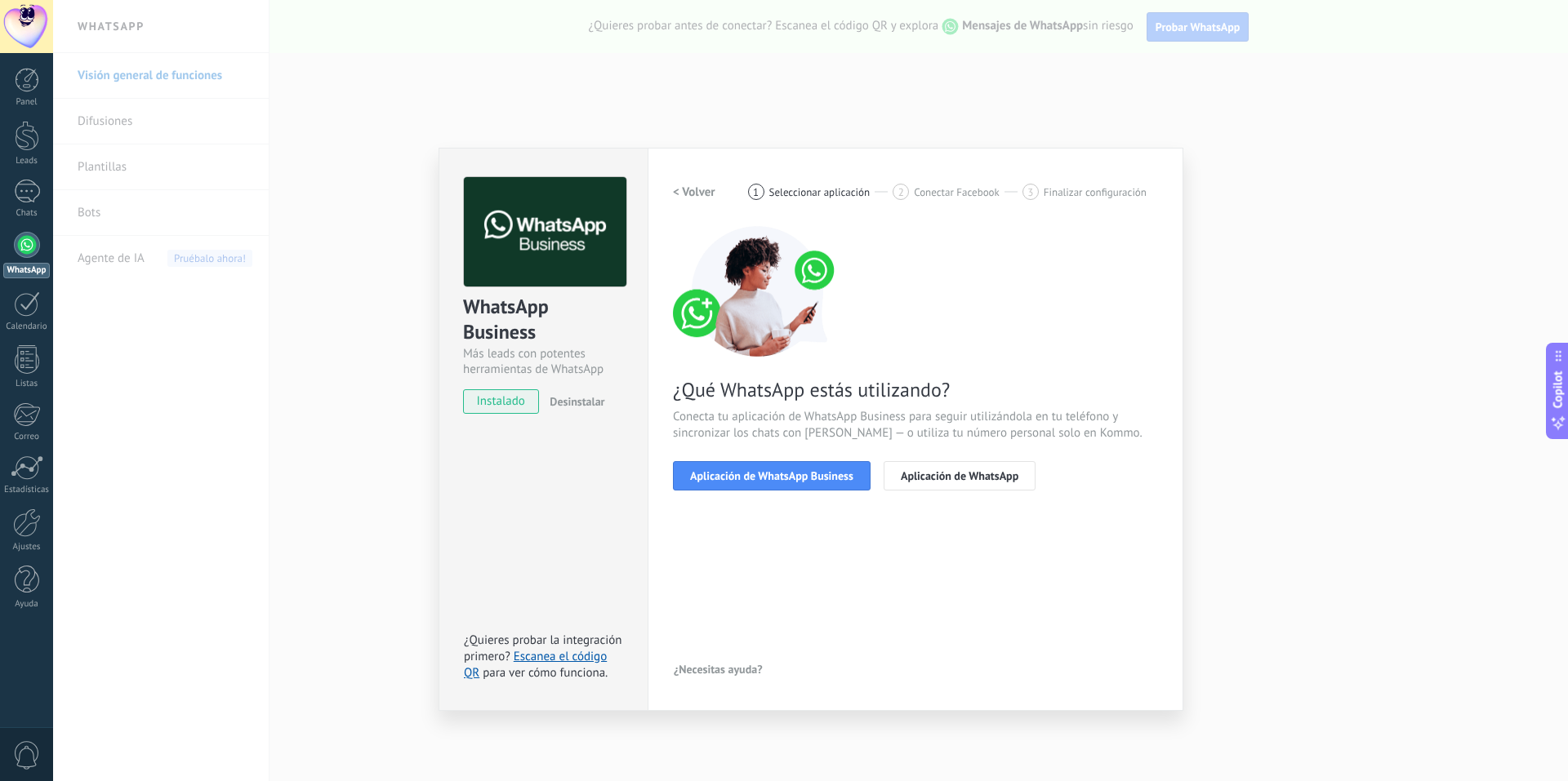
click at [753, 471] on span "Aplicación de WhatsApp Business" at bounding box center [772, 475] width 163 height 11
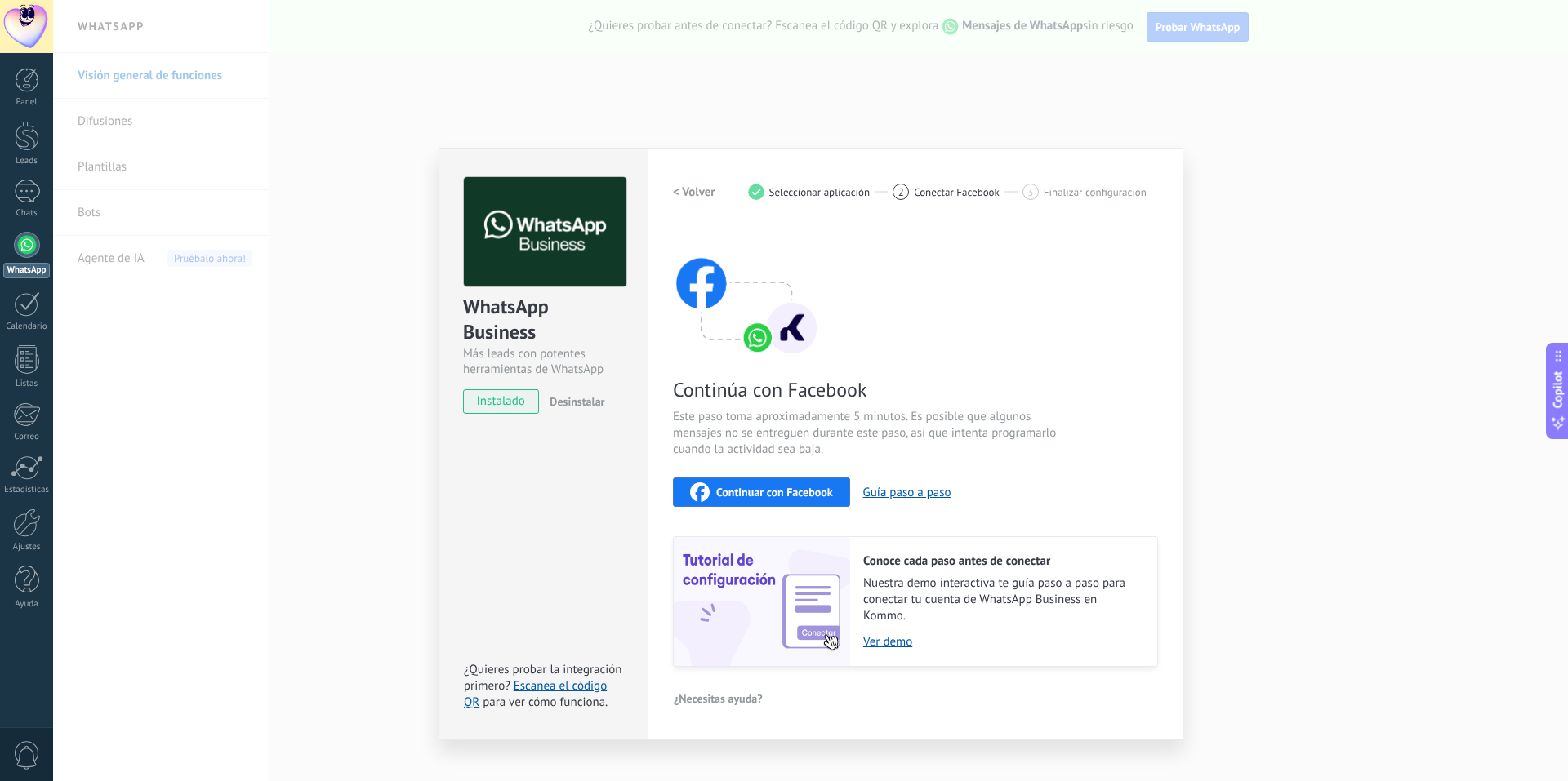
click at [678, 191] on h2 "< Volver" at bounding box center [694, 192] width 43 height 16
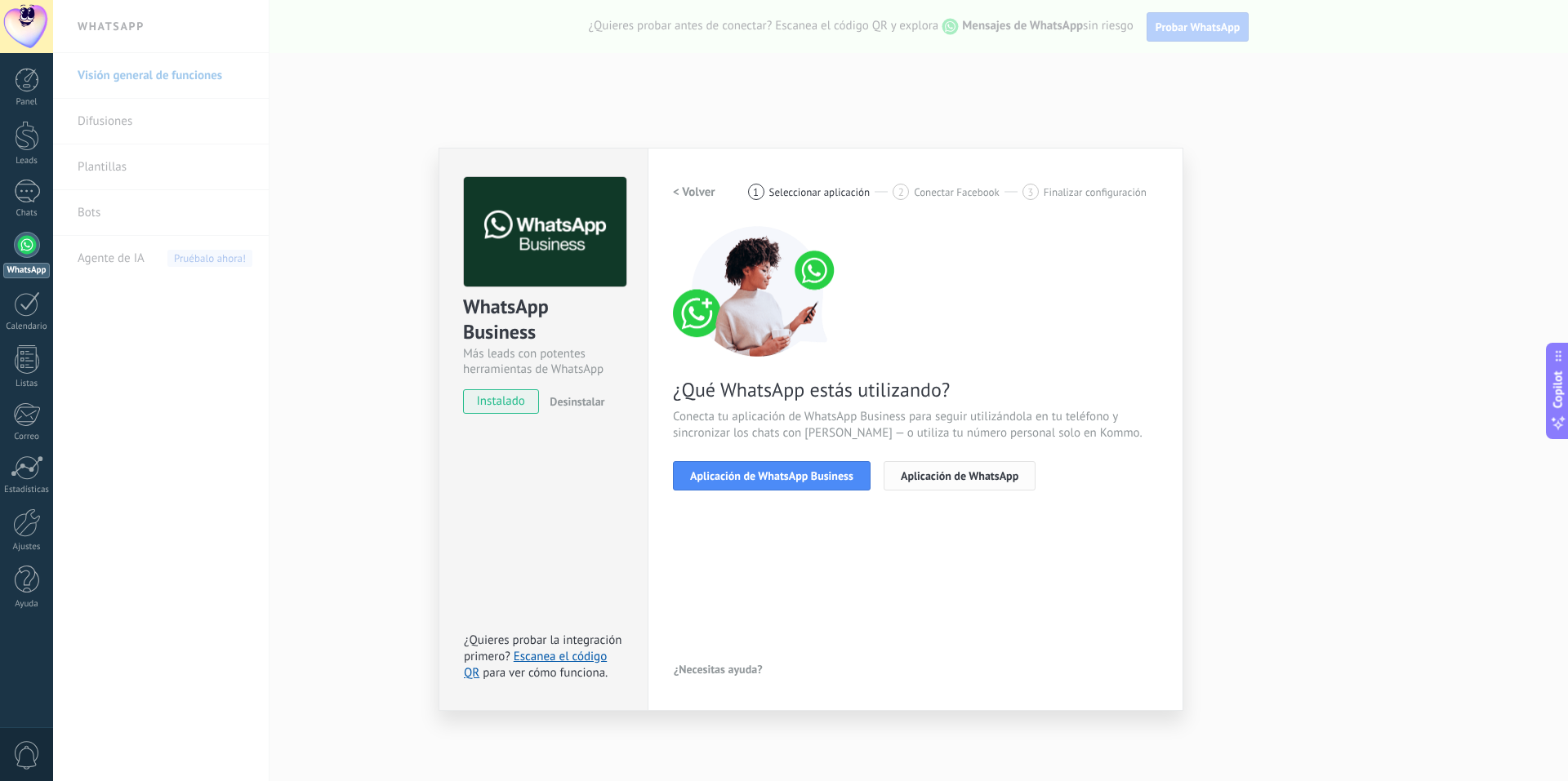
click at [781, 471] on span "Aplicación de WhatsApp" at bounding box center [960, 475] width 118 height 11
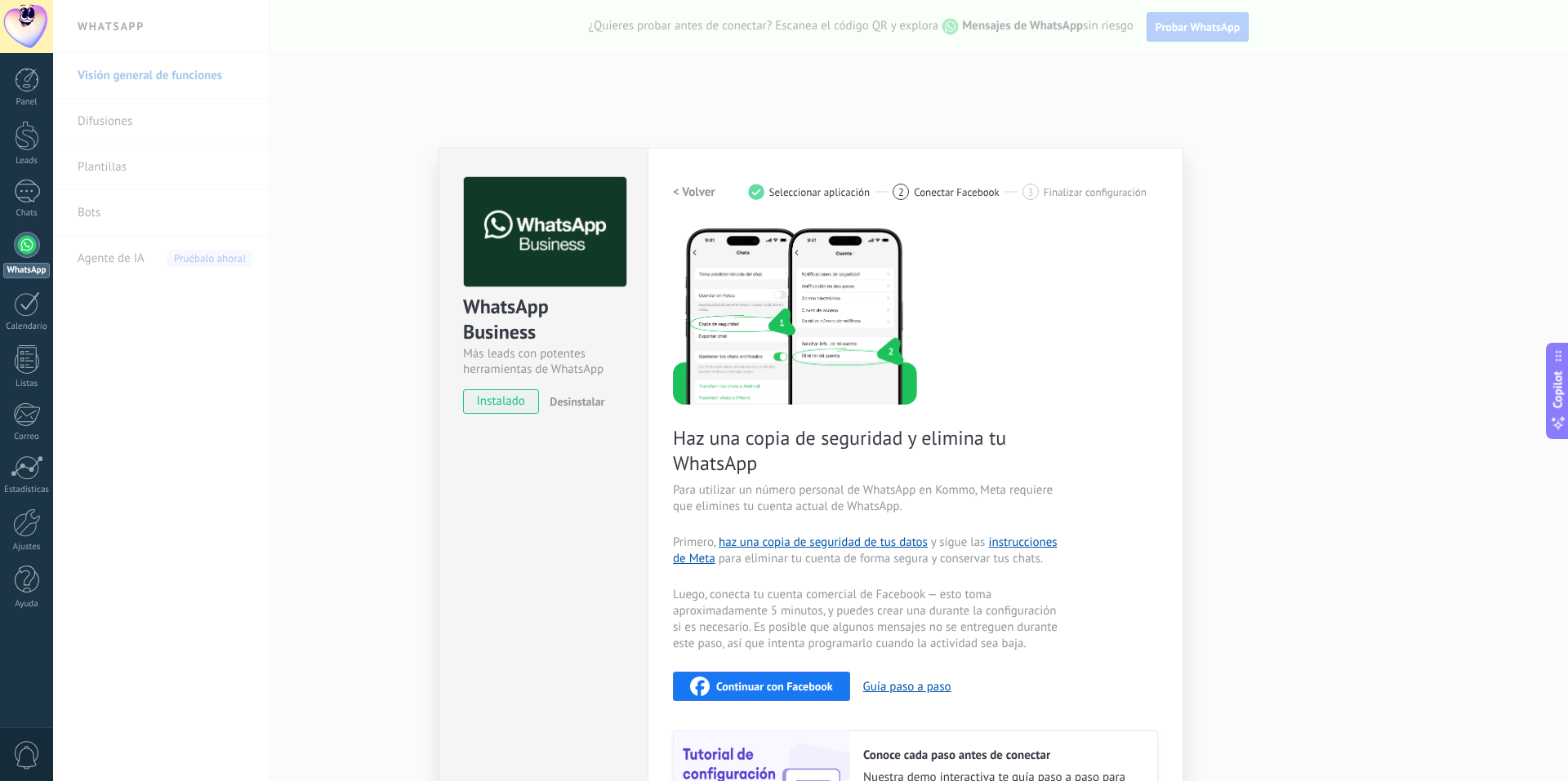
click at [566, 397] on span "Desinstalar" at bounding box center [577, 402] width 55 height 15
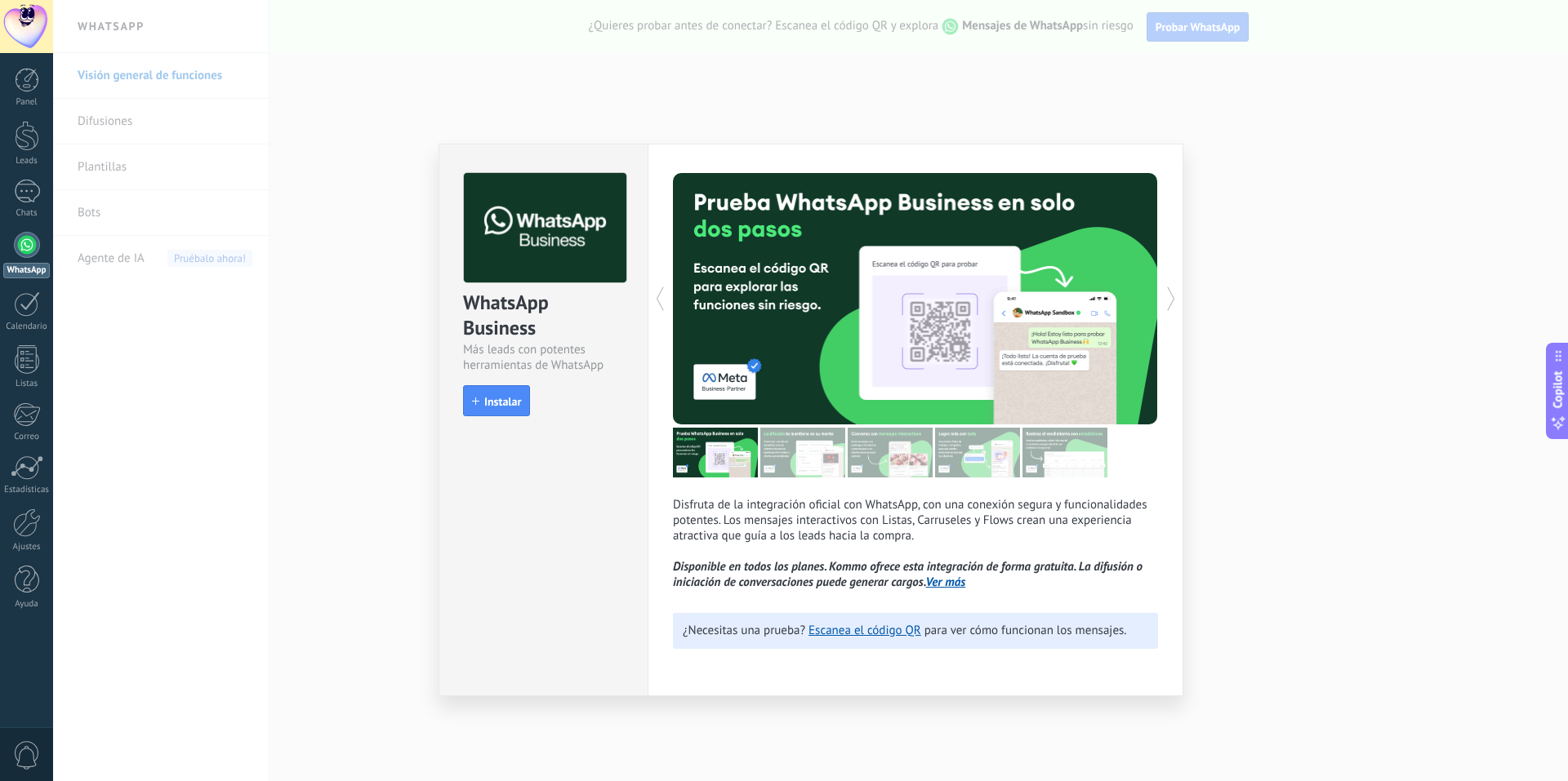
click at [781, 394] on div "WhatsApp Business Más leads con potentes herramientas de WhatsApp install Insta…" at bounding box center [810, 390] width 1515 height 781
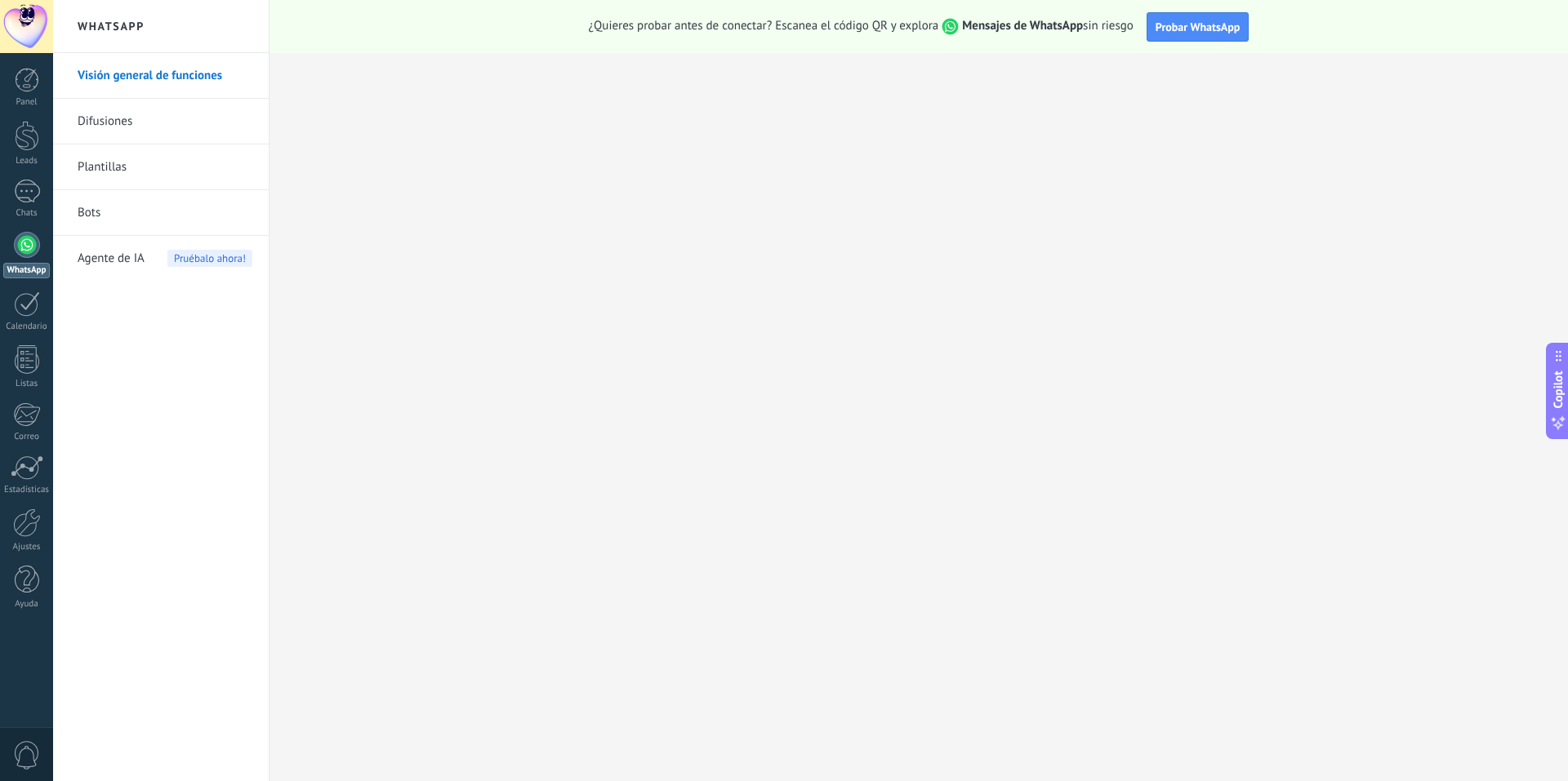
click at [30, 242] on div at bounding box center [27, 245] width 26 height 26
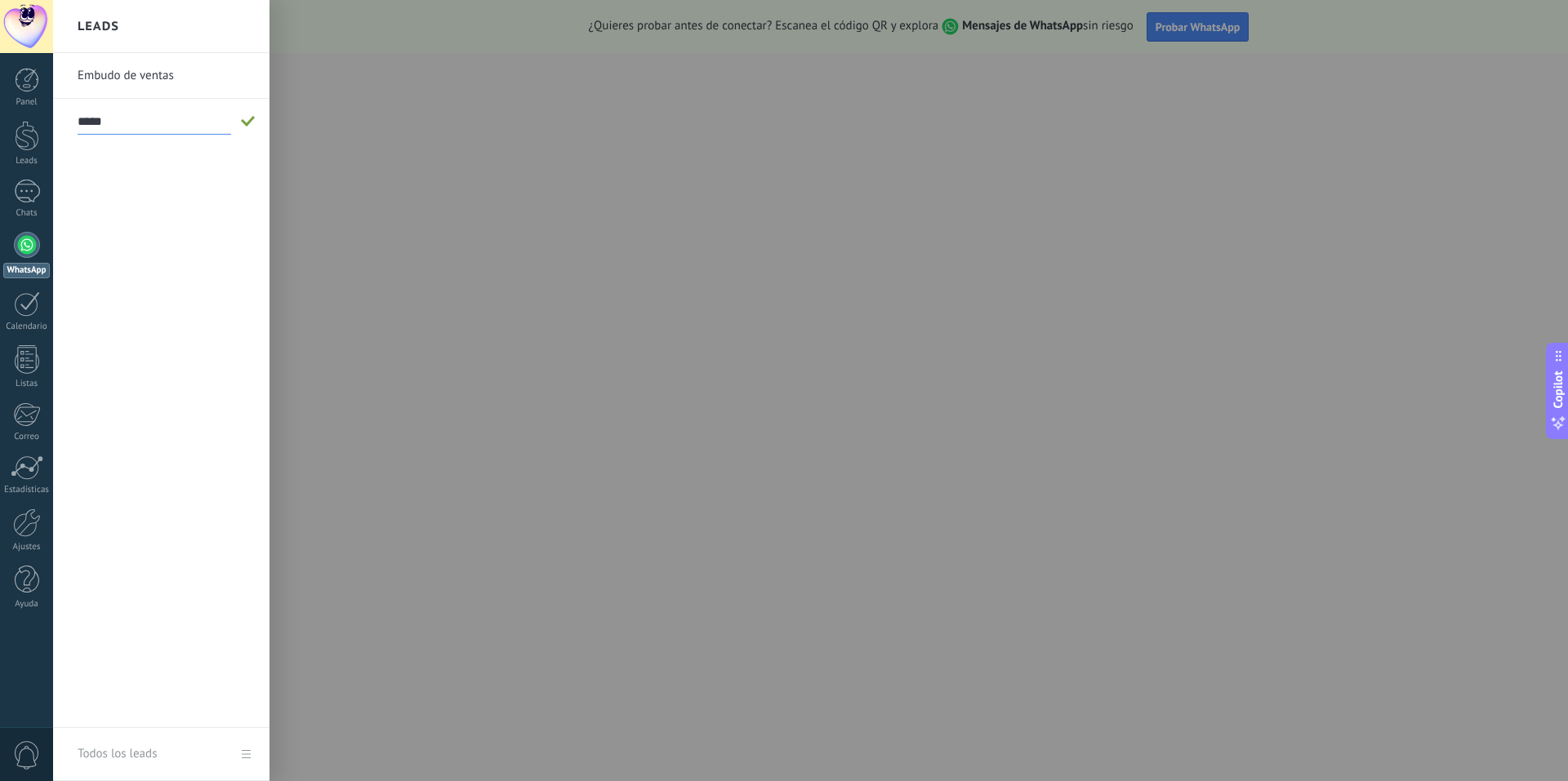
type input "*****"
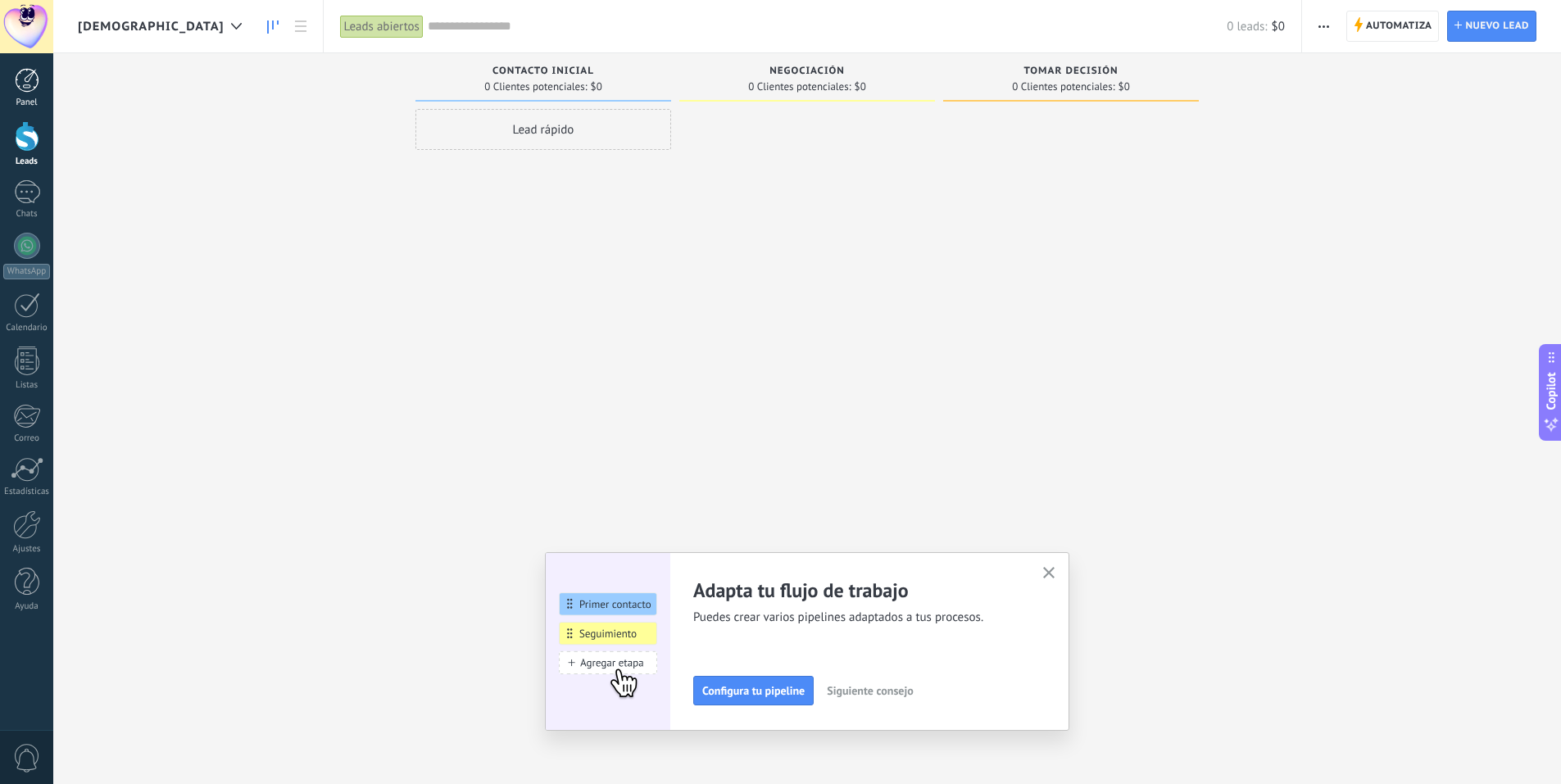
click at [23, 82] on div at bounding box center [27, 80] width 24 height 24
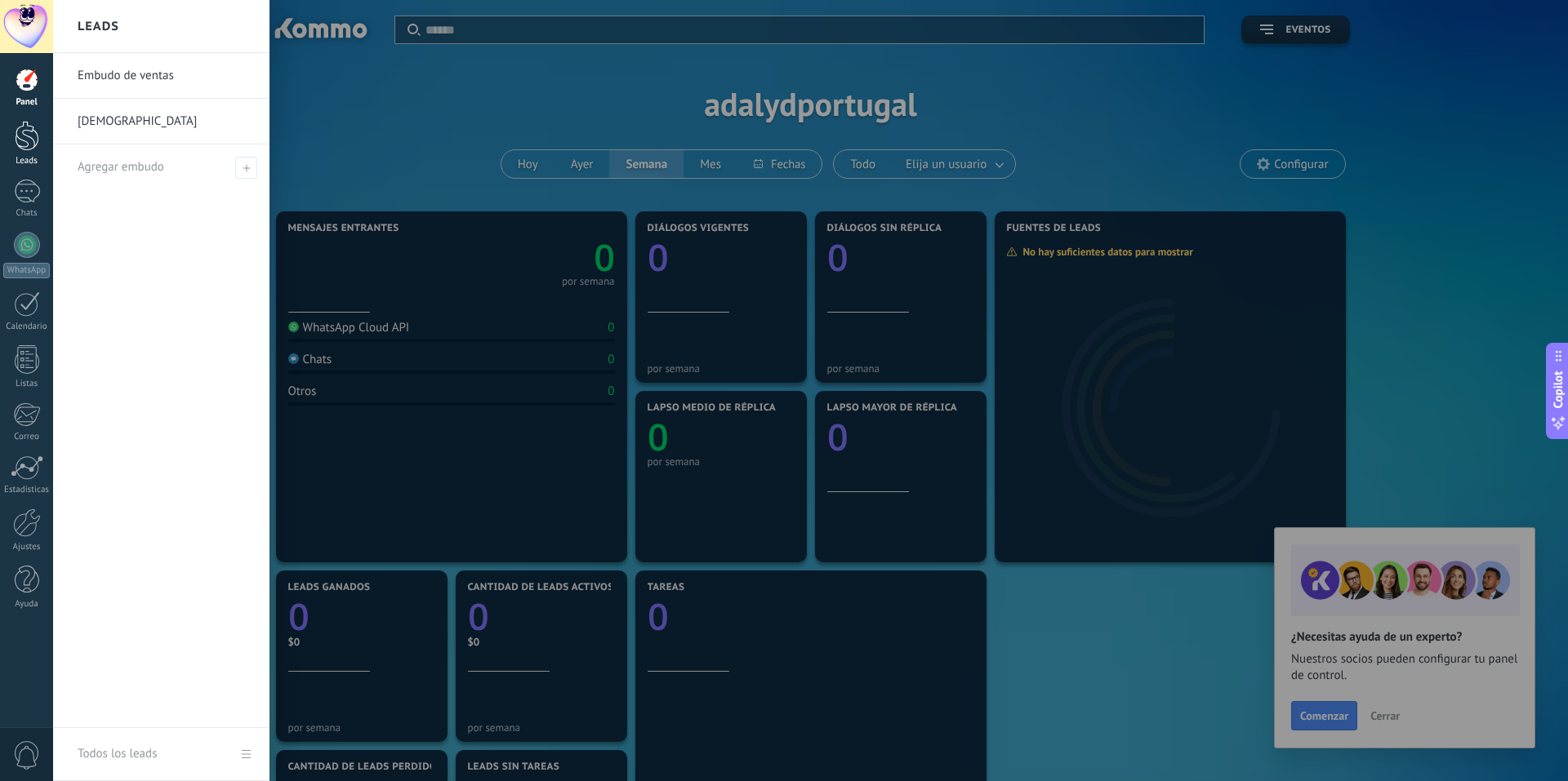
click at [31, 128] on div at bounding box center [27, 136] width 24 height 31
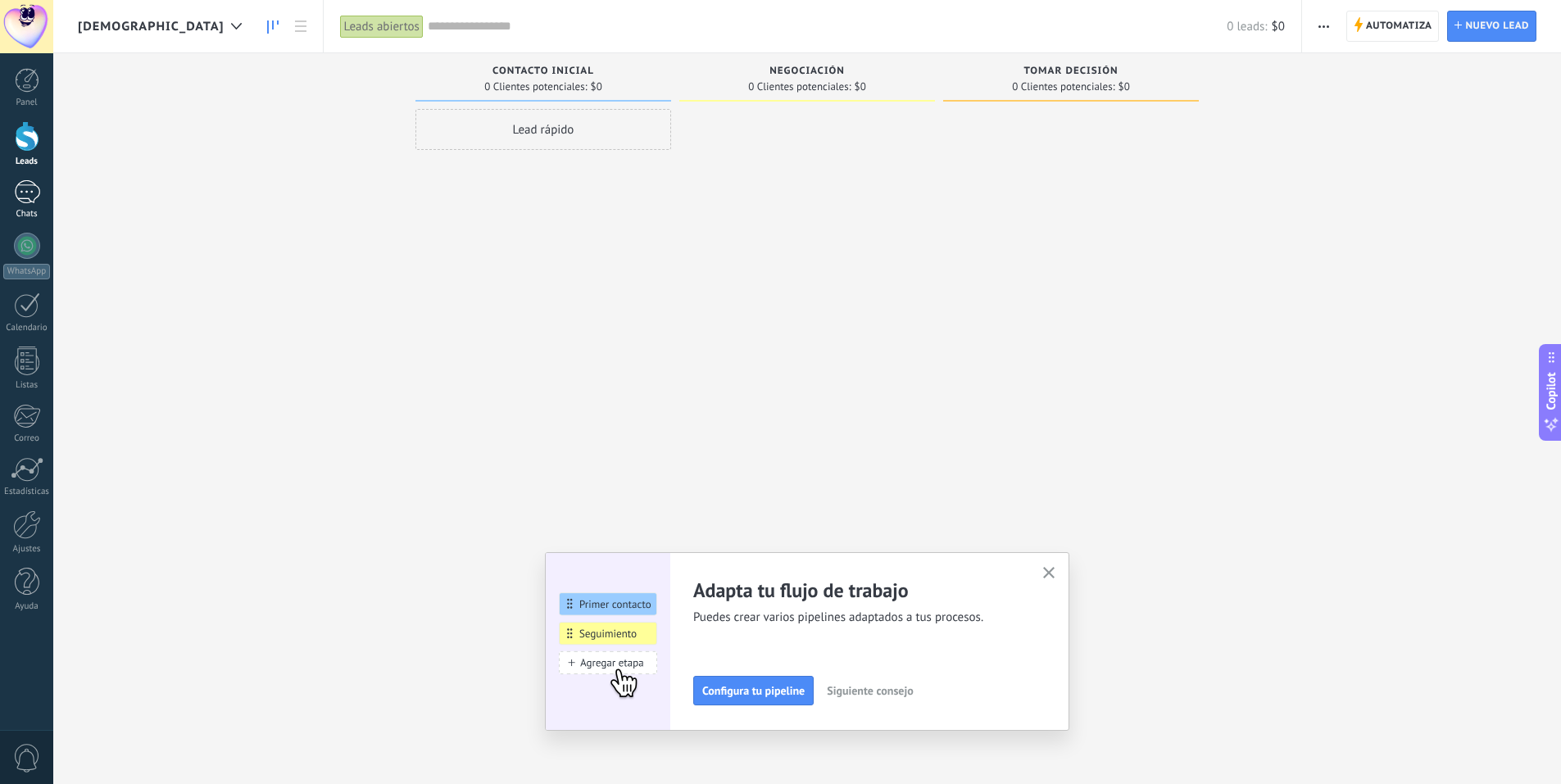
click at [26, 193] on div at bounding box center [27, 191] width 26 height 23
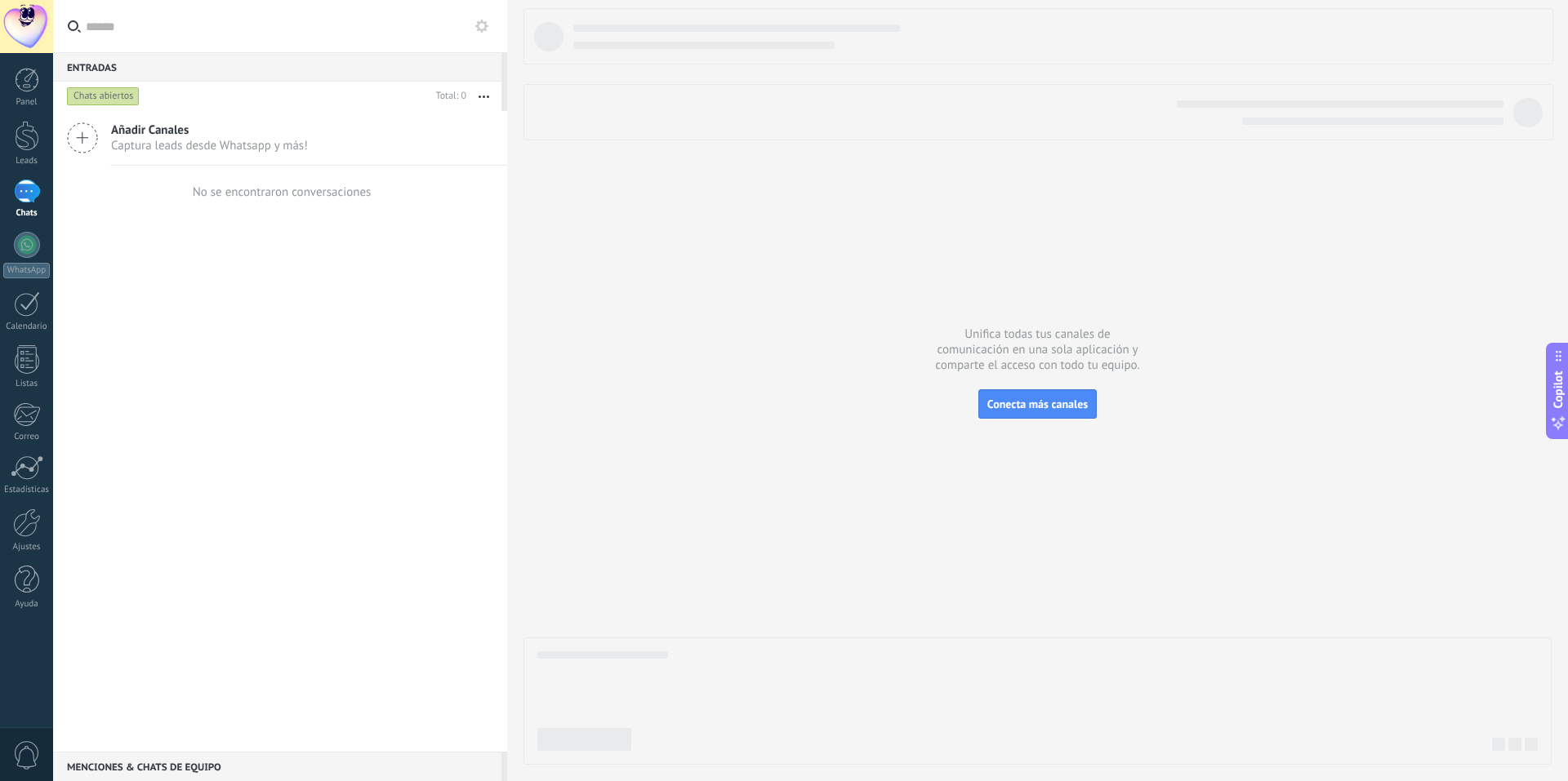
click at [268, 148] on span "Captura leads desde Whatsapp y más!" at bounding box center [210, 146] width 197 height 16
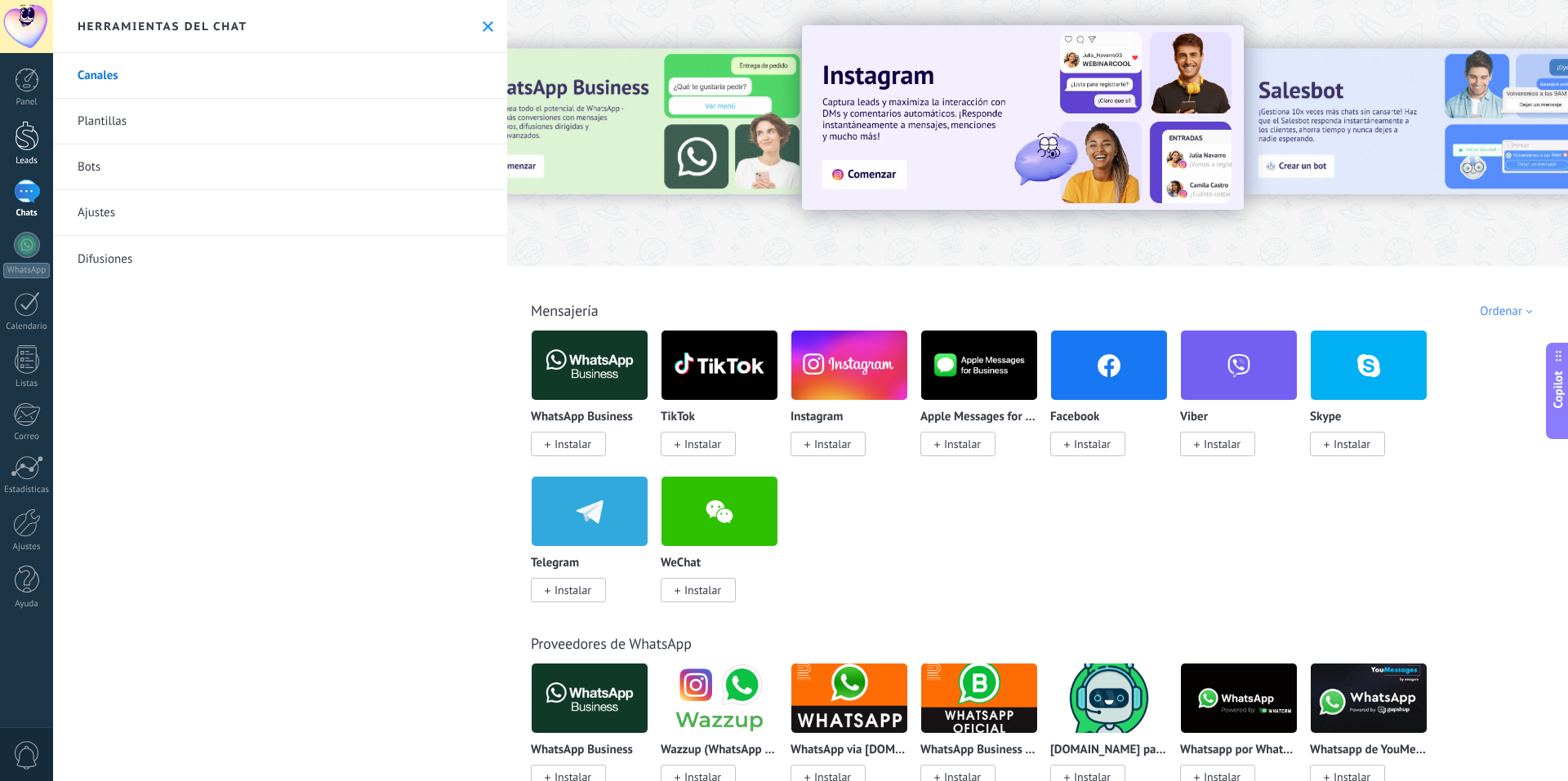
click at [27, 132] on div at bounding box center [27, 136] width 24 height 31
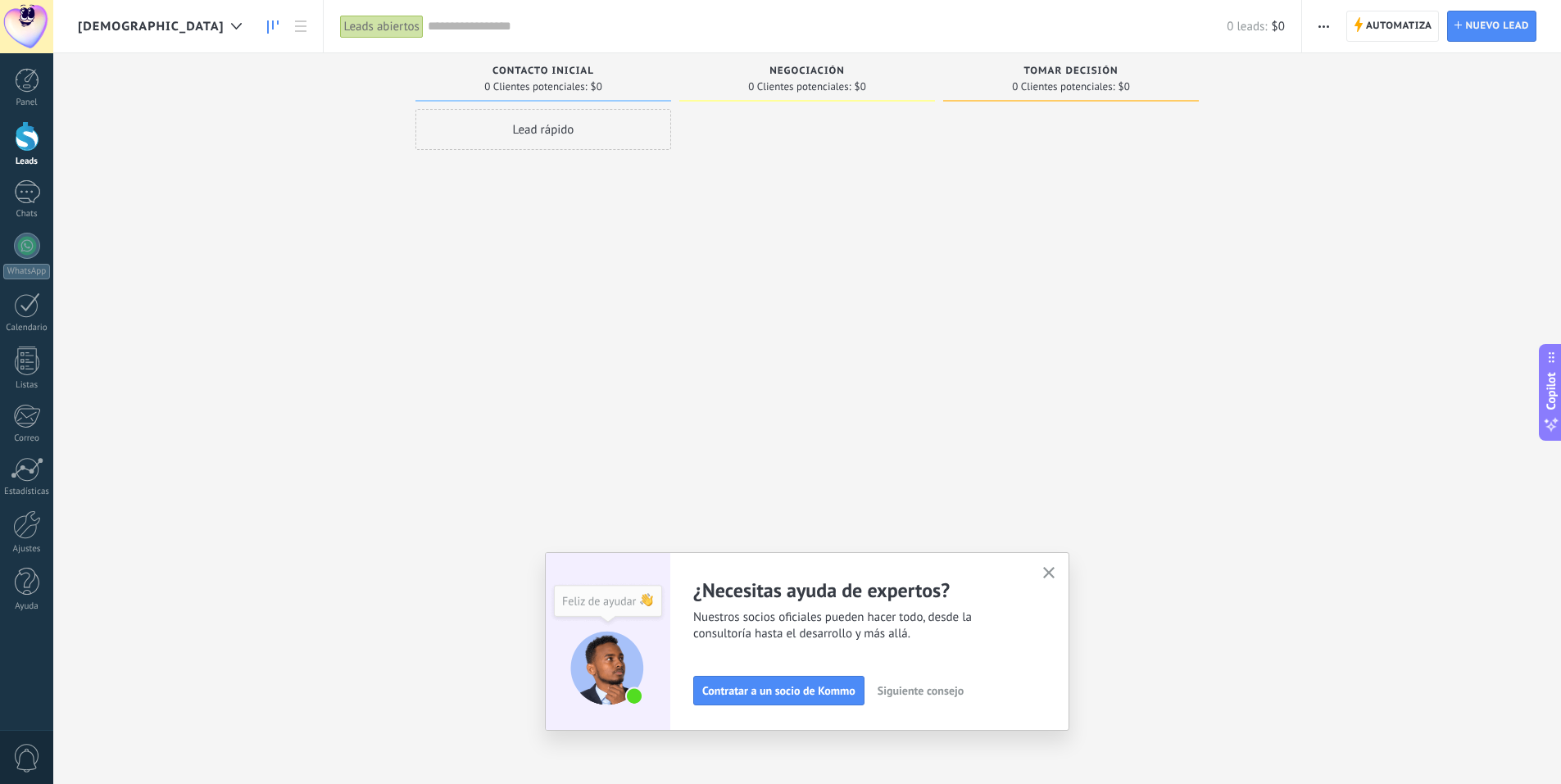
click at [784, 572] on icon "button" at bounding box center [1049, 572] width 12 height 12
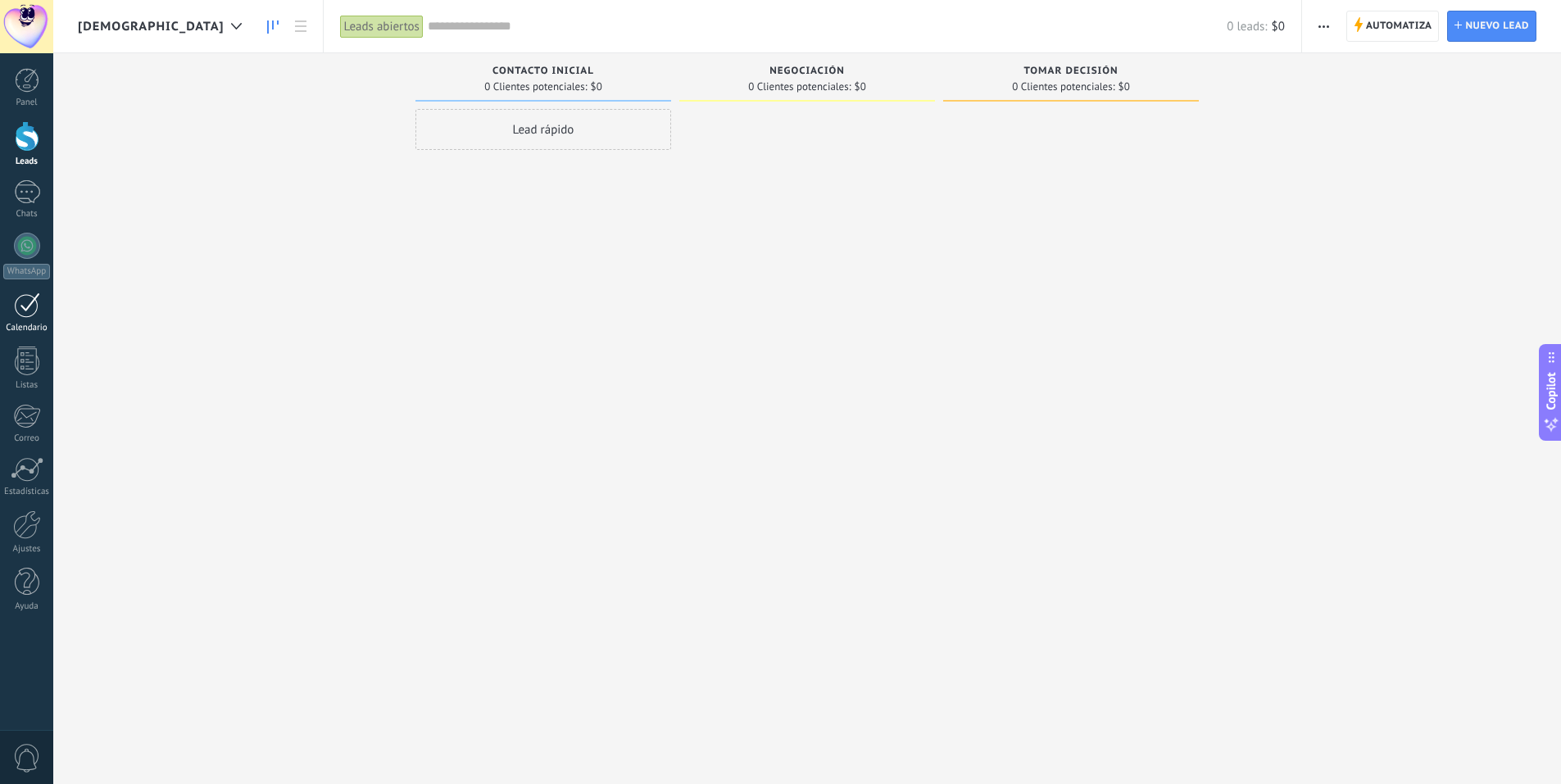
click at [19, 309] on div at bounding box center [27, 305] width 26 height 25
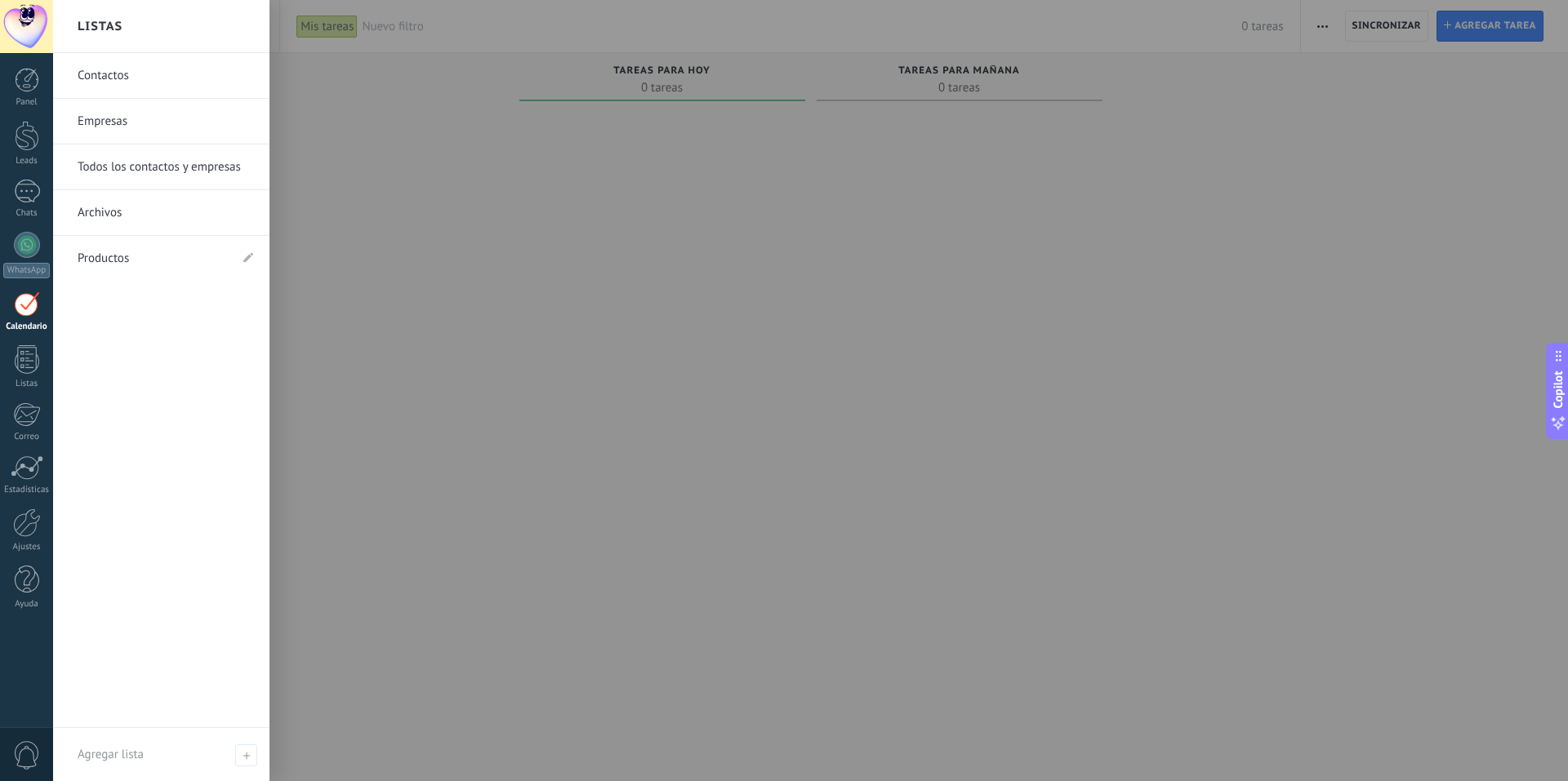
click at [115, 71] on link "Contactos" at bounding box center [165, 75] width 176 height 46
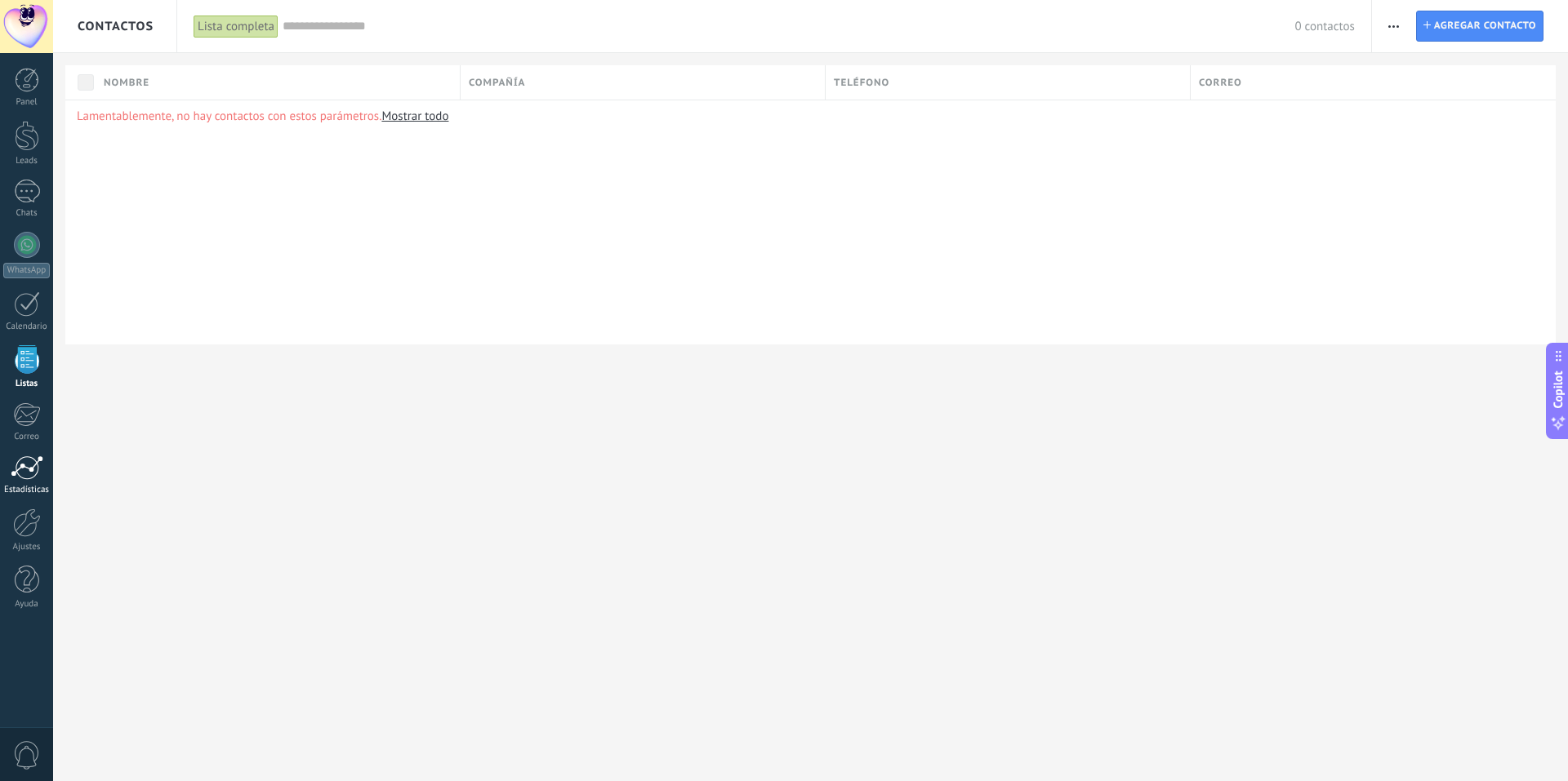
click at [33, 462] on div at bounding box center [26, 467] width 33 height 24
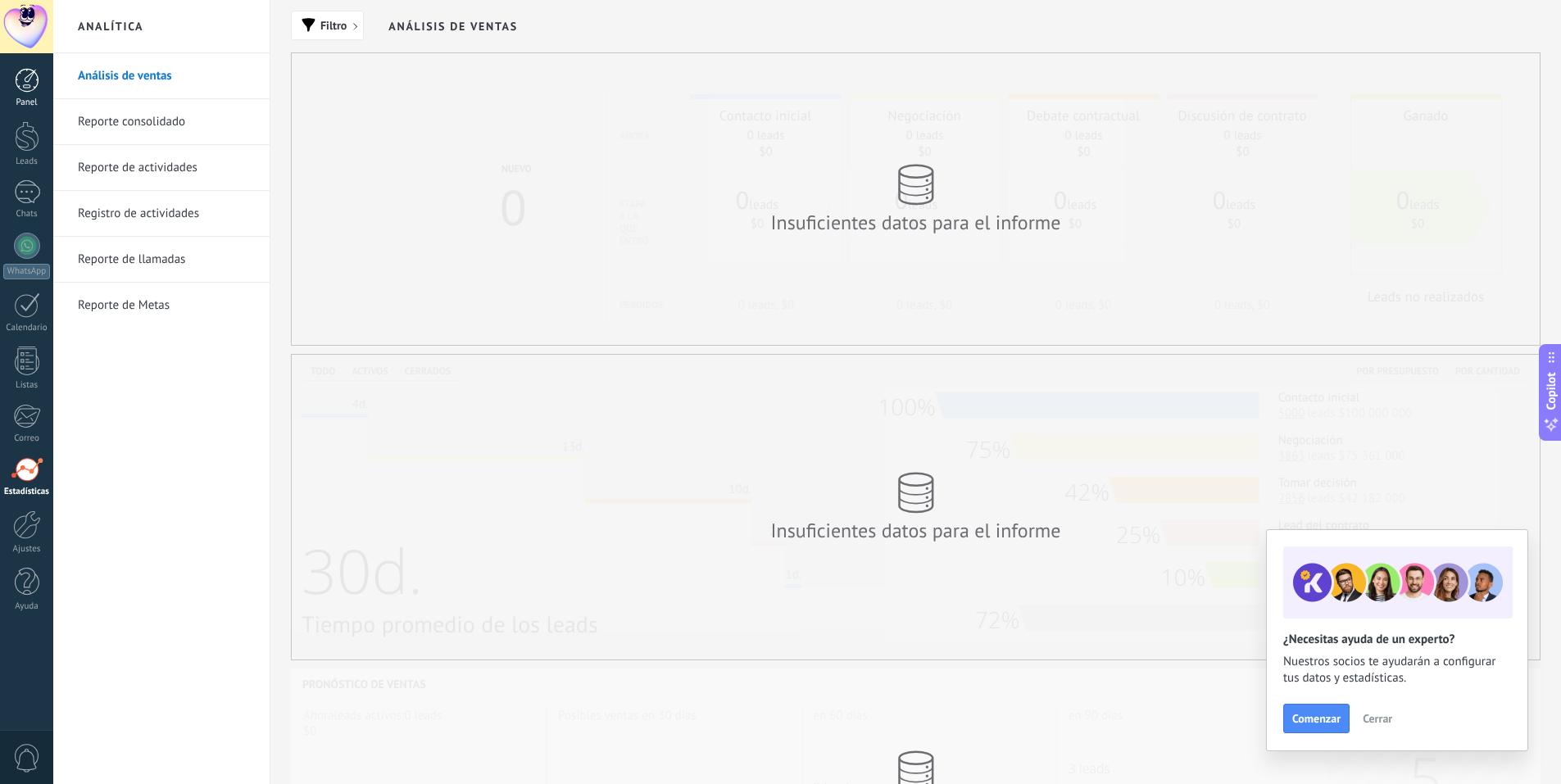
click at [20, 75] on div at bounding box center [27, 80] width 24 height 24
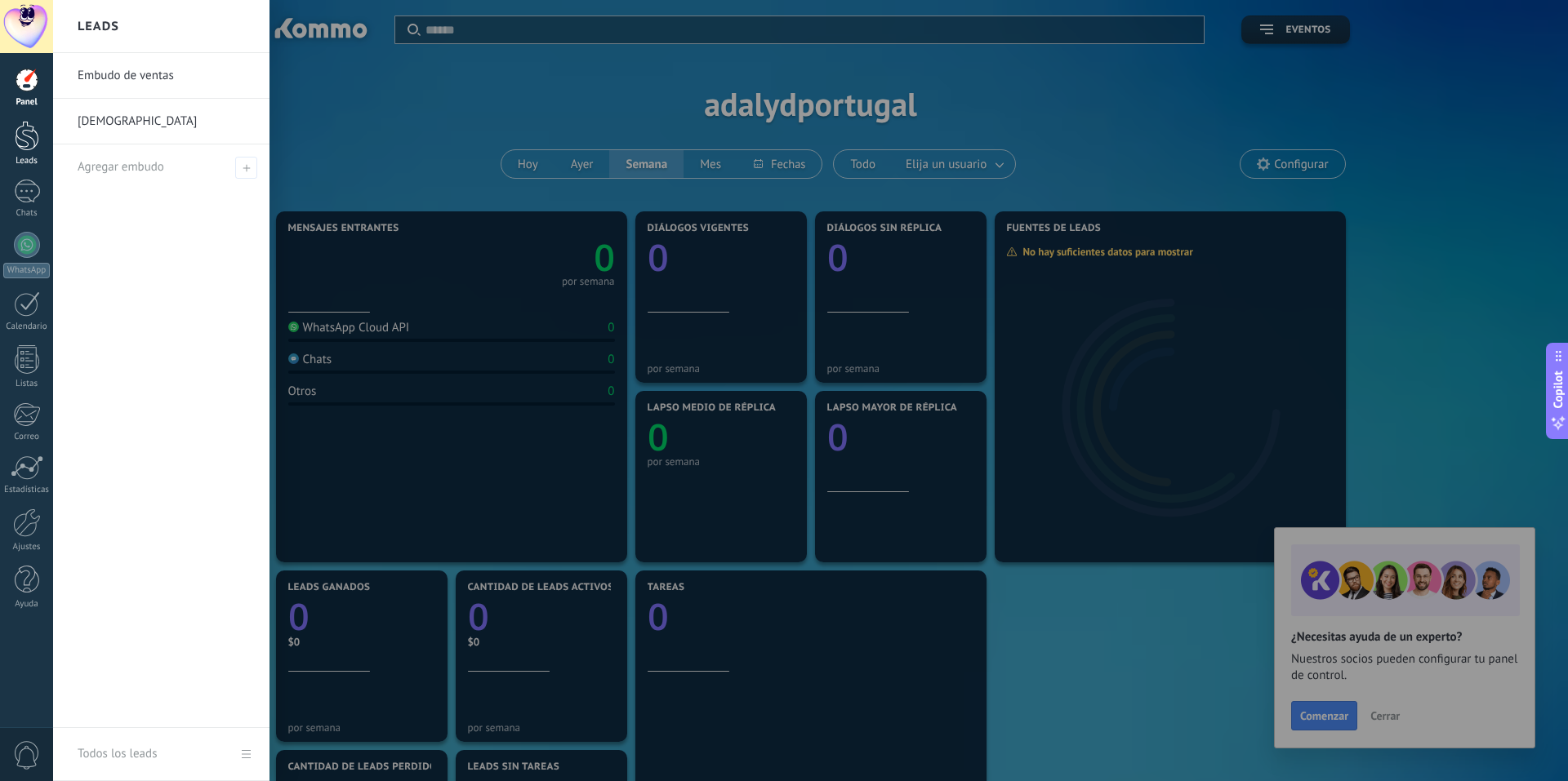
click at [29, 131] on div at bounding box center [27, 136] width 24 height 31
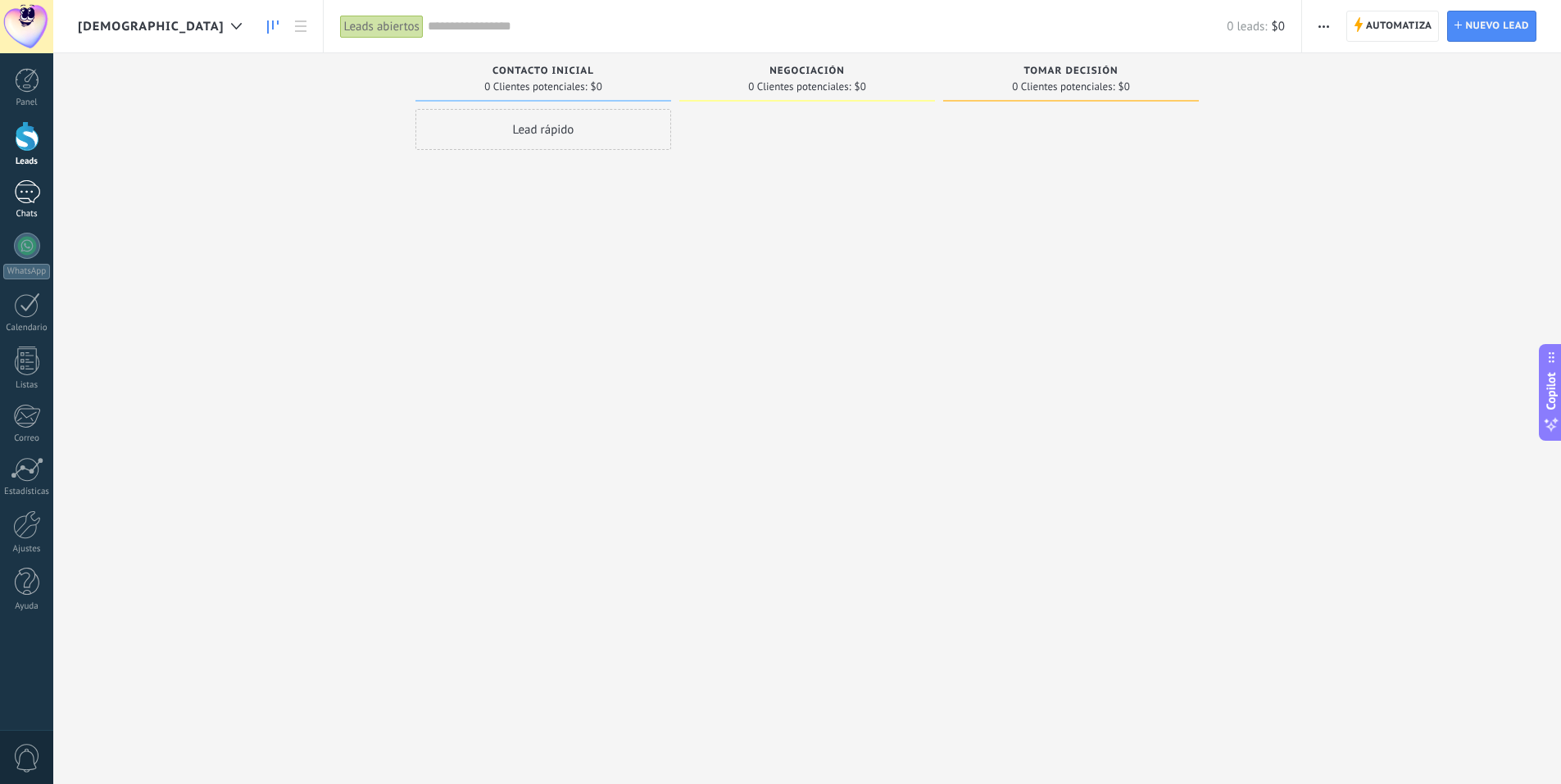
click at [24, 191] on div at bounding box center [27, 191] width 26 height 23
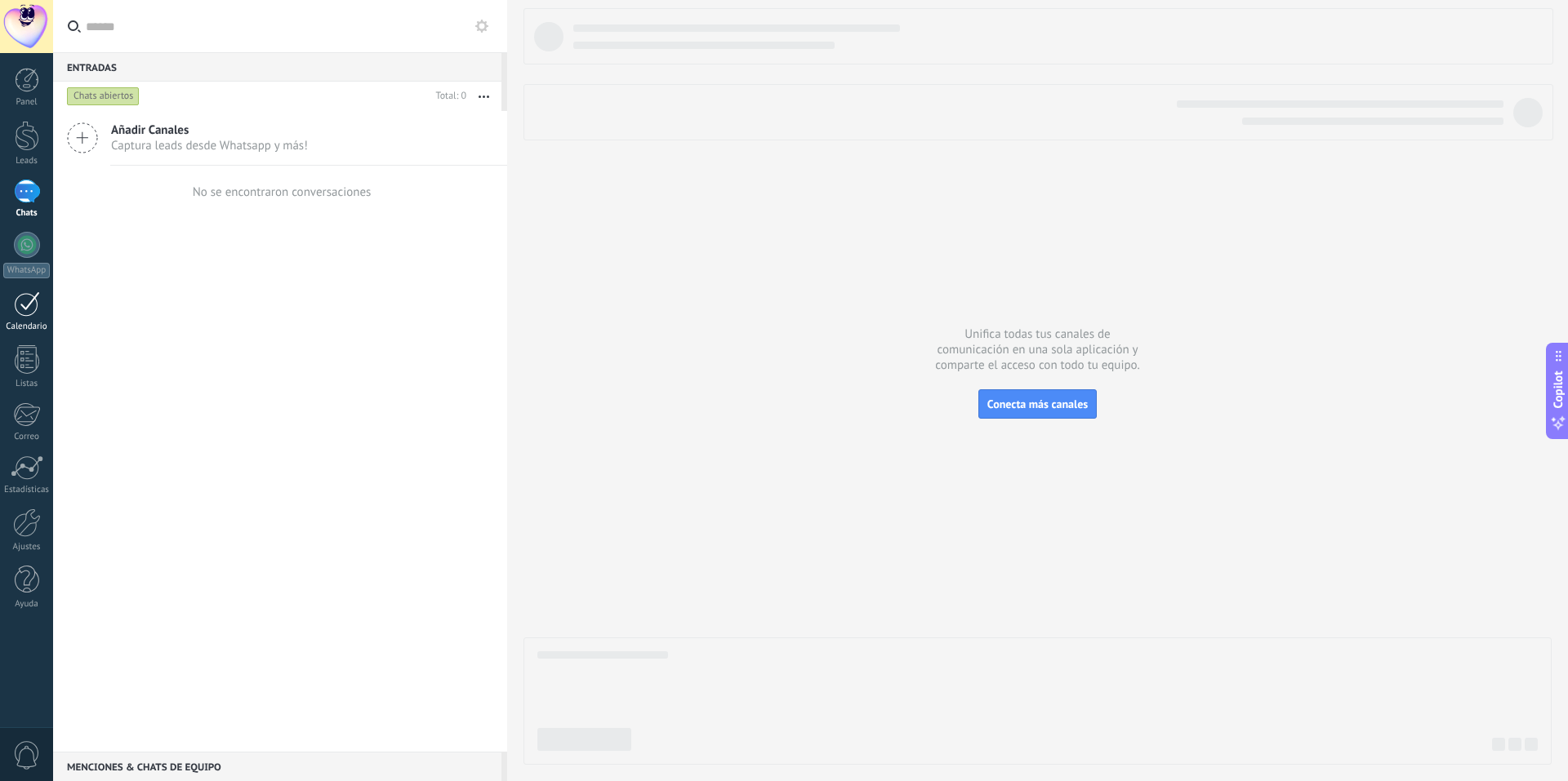
click at [26, 308] on div at bounding box center [27, 304] width 26 height 25
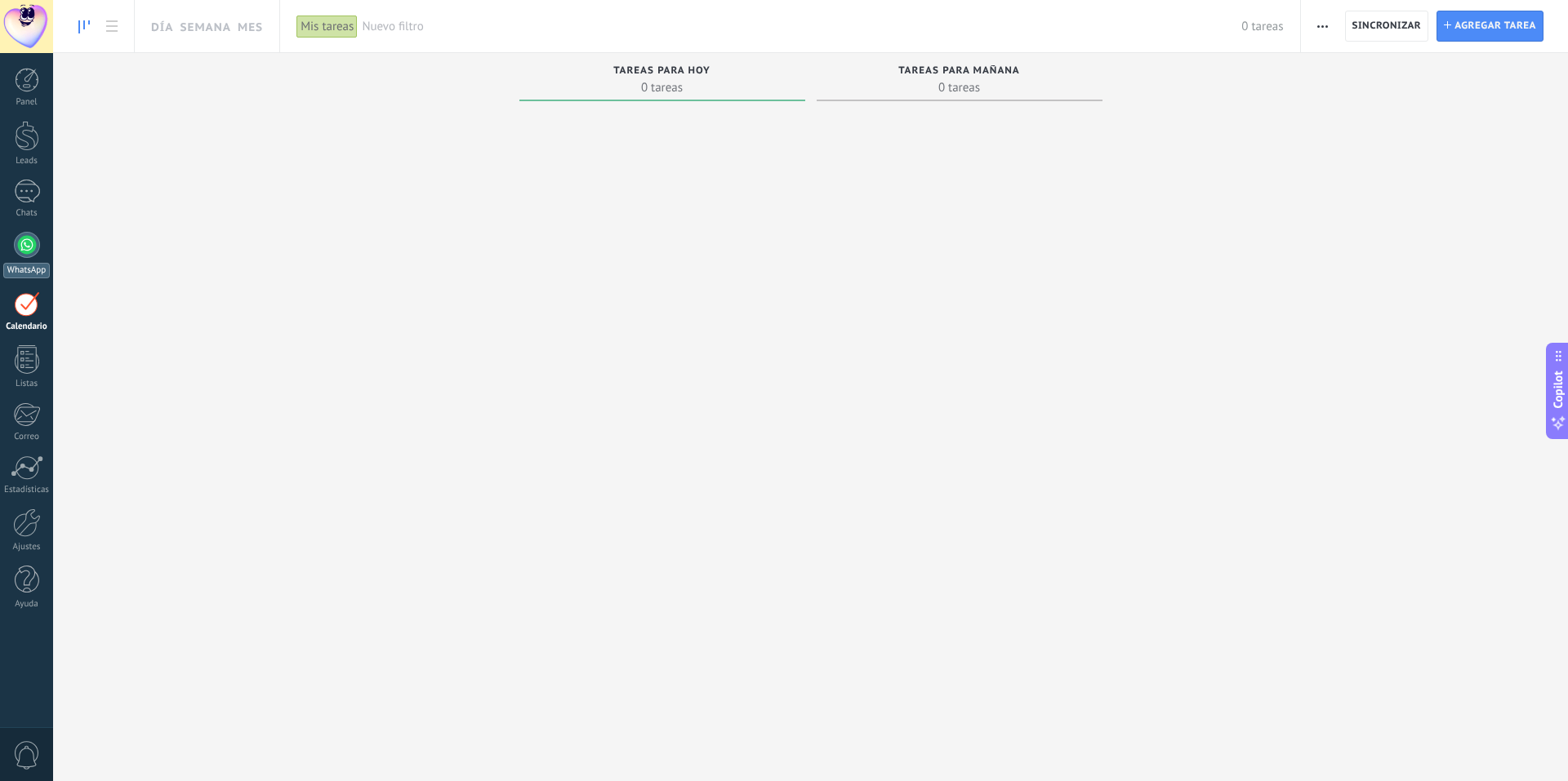
click at [35, 242] on div at bounding box center [27, 245] width 26 height 26
